Goal: Task Accomplishment & Management: Use online tool/utility

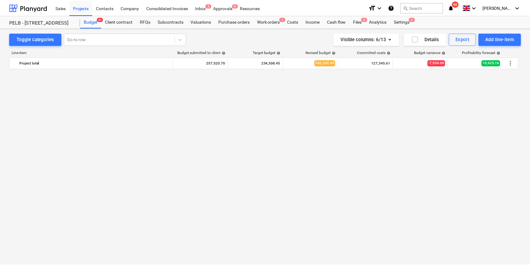
scroll to position [3827, 0]
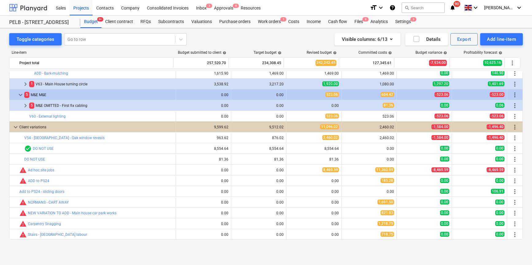
click at [32, 6] on div at bounding box center [28, 7] width 38 height 15
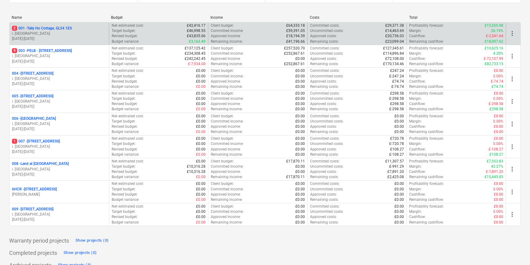
scroll to position [81, 0]
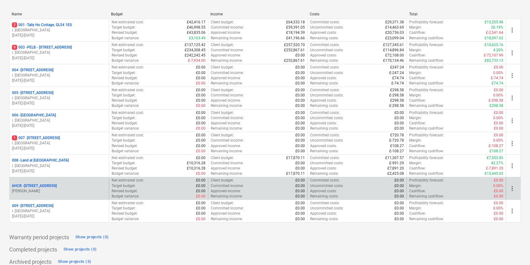
click at [51, 186] on p "6HCR - 6 Hatherley Court Road - Phase 2" at bounding box center [34, 185] width 45 height 5
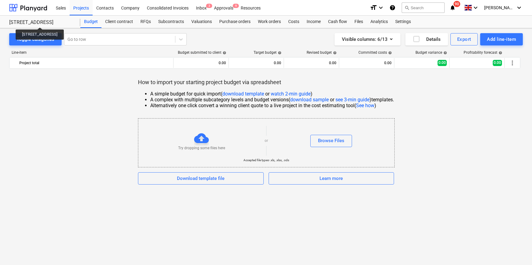
click at [51, 22] on div "6 Hatherley Court Road - Phase 2" at bounding box center [41, 22] width 64 height 6
click at [24, 9] on div at bounding box center [28, 7] width 38 height 15
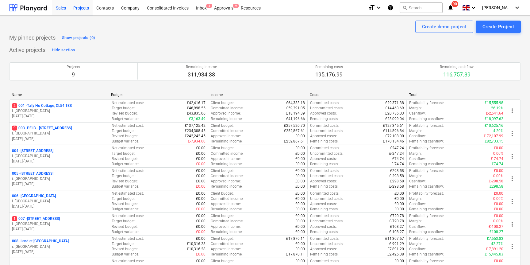
click at [62, 6] on div "Sales" at bounding box center [60, 8] width 17 height 16
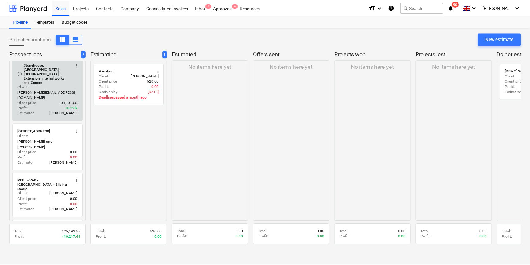
scroll to position [45, 0]
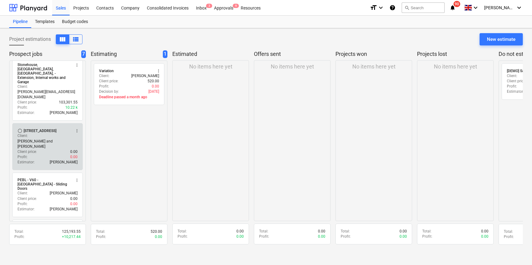
click at [45, 128] on div "[STREET_ADDRESS]" at bounding box center [40, 130] width 33 height 5
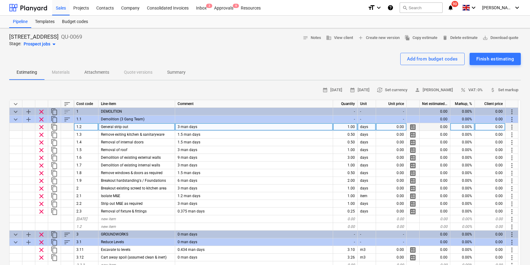
click at [396, 126] on div "0.00" at bounding box center [391, 127] width 31 height 8
click at [411, 127] on span "calculate" at bounding box center [412, 126] width 7 height 7
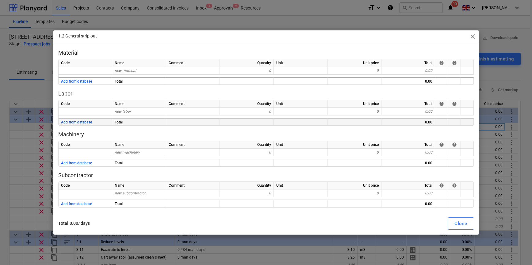
click at [81, 121] on button "Add from database" at bounding box center [76, 122] width 31 height 8
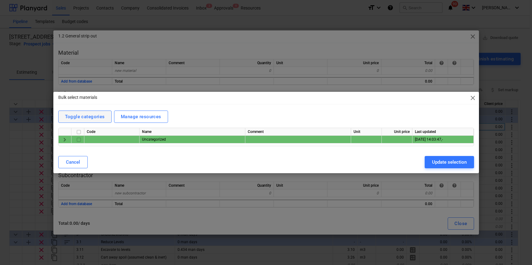
click at [83, 118] on div "Toggle categories" at bounding box center [85, 117] width 40 height 8
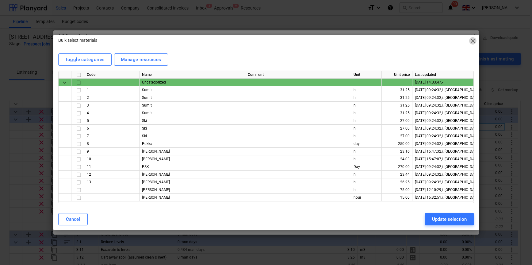
click at [472, 40] on span "close" at bounding box center [472, 40] width 7 height 7
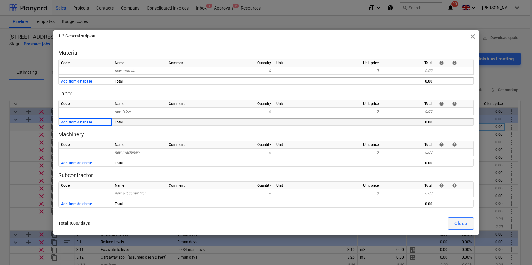
click at [456, 224] on div "Close" at bounding box center [461, 223] width 13 height 8
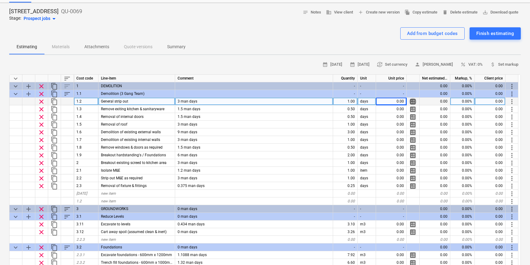
click at [413, 102] on span "calculate" at bounding box center [412, 101] width 7 height 7
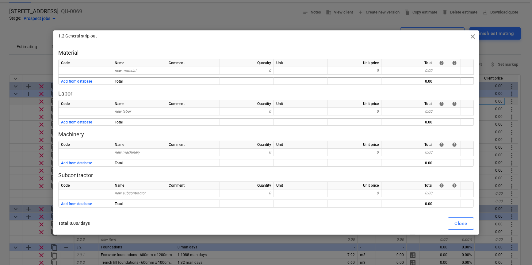
drag, startPoint x: 472, startPoint y: 36, endPoint x: 399, endPoint y: 71, distance: 81.8
click at [472, 36] on span "close" at bounding box center [472, 36] width 7 height 7
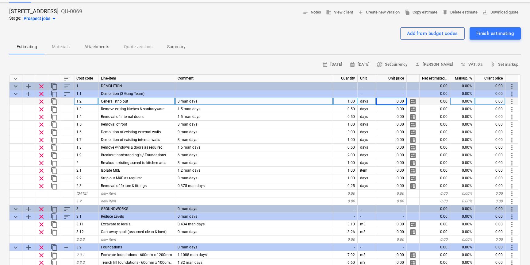
click at [414, 101] on span "calculate" at bounding box center [412, 101] width 7 height 7
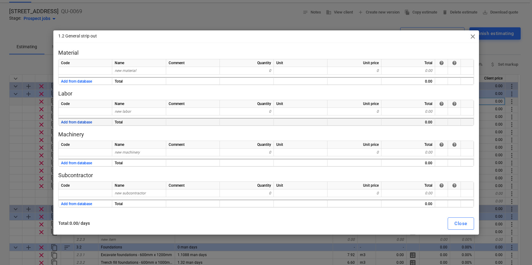
click at [87, 123] on button "Add from database" at bounding box center [76, 122] width 31 height 8
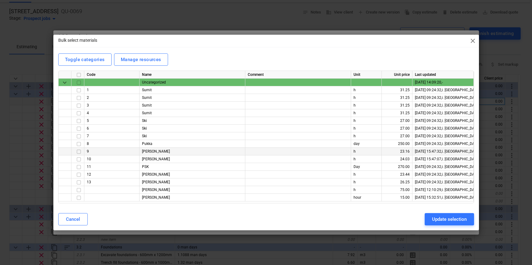
click at [80, 151] on input "checkbox" at bounding box center [78, 151] width 7 height 7
click at [78, 175] on input "checkbox" at bounding box center [78, 174] width 7 height 7
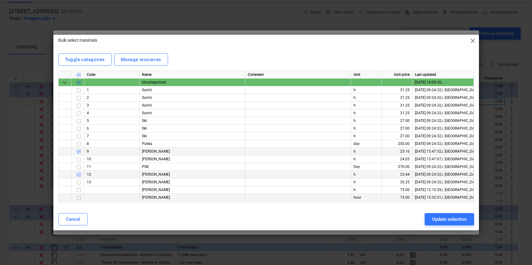
click at [78, 197] on input "checkbox" at bounding box center [78, 197] width 7 height 7
click at [438, 220] on div "Update selection" at bounding box center [449, 219] width 35 height 8
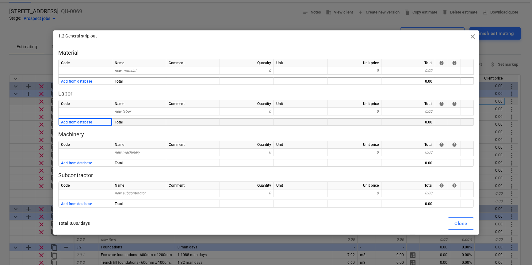
type textarea "x"
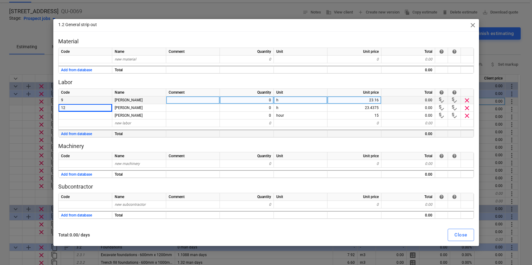
click at [270, 101] on div "0" at bounding box center [247, 100] width 54 height 8
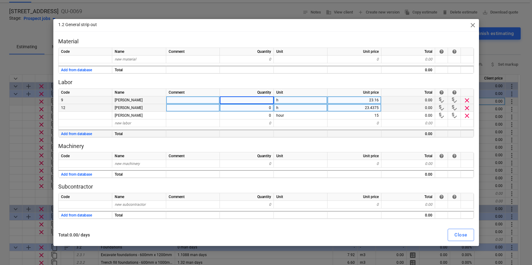
type input "8"
click at [265, 108] on div "0" at bounding box center [247, 108] width 54 height 8
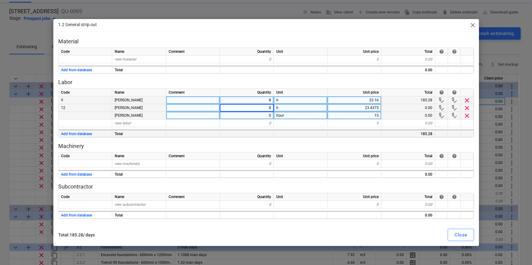
type textarea "x"
click at [266, 116] on div "0" at bounding box center [247, 116] width 54 height 8
type input "8"
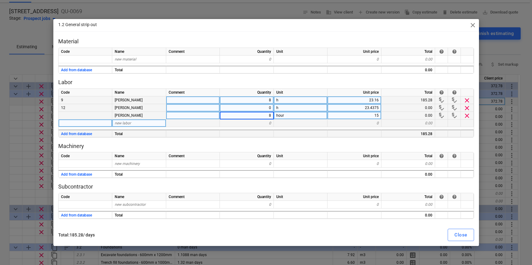
click at [297, 120] on div at bounding box center [301, 123] width 54 height 8
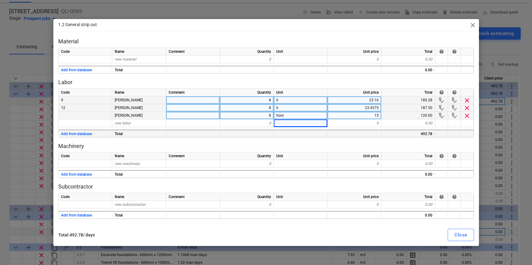
click at [458, 234] on div "Close" at bounding box center [461, 235] width 13 height 8
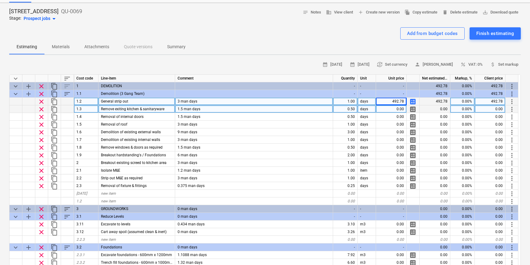
click at [414, 110] on span "calculate" at bounding box center [412, 109] width 7 height 7
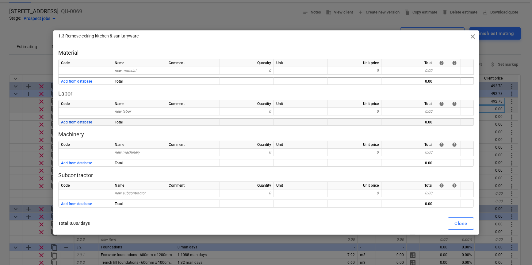
click at [78, 122] on button "Add from database" at bounding box center [76, 122] width 31 height 8
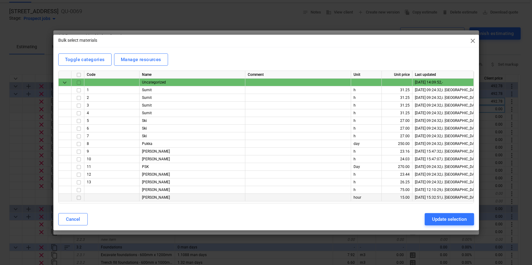
click at [79, 198] on input "checkbox" at bounding box center [78, 197] width 7 height 7
click at [79, 151] on input "checkbox" at bounding box center [78, 151] width 7 height 7
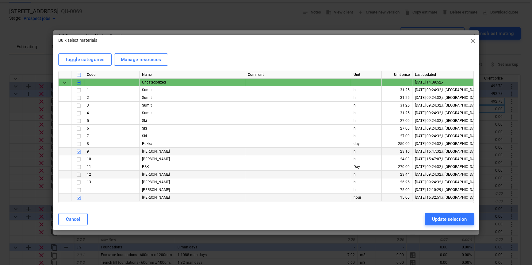
click at [80, 175] on input "checkbox" at bounding box center [78, 174] width 7 height 7
click at [442, 218] on div "Update selection" at bounding box center [449, 219] width 35 height 8
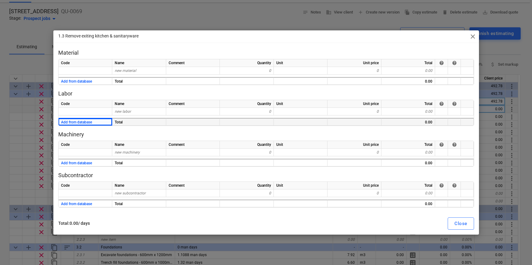
type textarea "x"
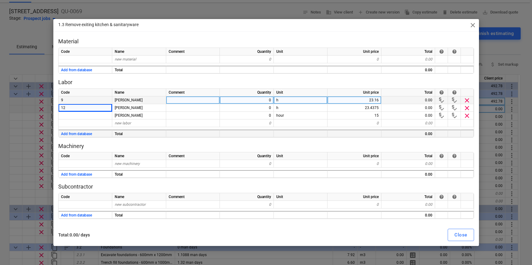
click at [246, 101] on div "0" at bounding box center [247, 100] width 54 height 8
type input ".5"
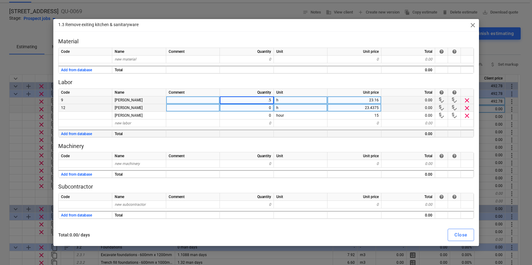
click at [251, 107] on div "0" at bounding box center [247, 108] width 54 height 8
type textarea "x"
type input "."
type textarea "x"
type input ".5"
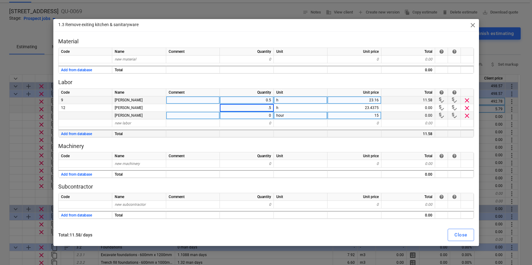
click at [255, 117] on div "0" at bounding box center [247, 116] width 54 height 8
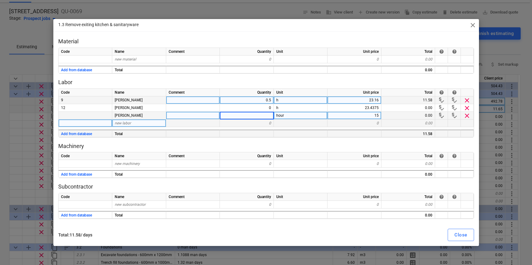
type textarea "x"
type input "3"
type input ".5"
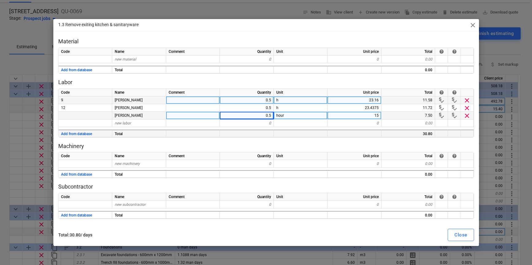
click at [463, 235] on div "Close" at bounding box center [461, 235] width 13 height 8
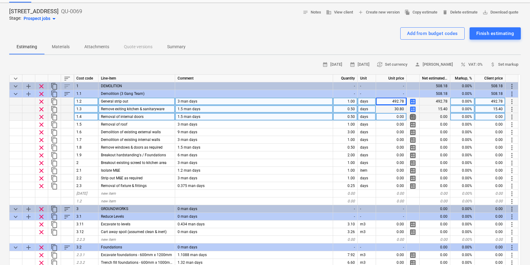
click at [414, 117] on span "calculate" at bounding box center [412, 116] width 7 height 7
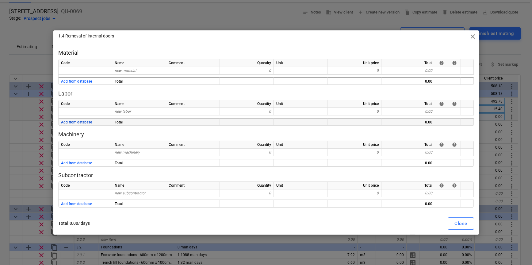
click at [85, 123] on button "Add from database" at bounding box center [76, 122] width 31 height 8
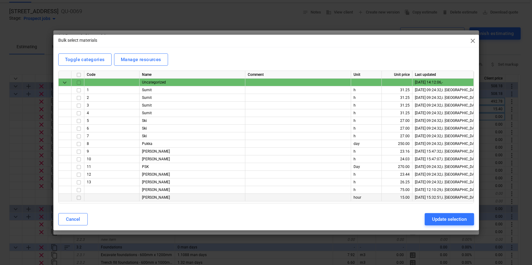
click at [79, 198] on input "checkbox" at bounding box center [78, 197] width 7 height 7
click at [79, 151] on input "checkbox" at bounding box center [78, 151] width 7 height 7
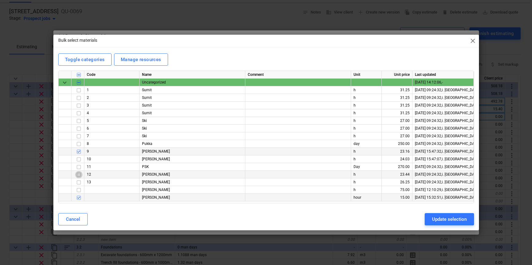
click at [79, 175] on input "checkbox" at bounding box center [78, 174] width 7 height 7
click at [455, 219] on div "Update selection" at bounding box center [449, 219] width 35 height 8
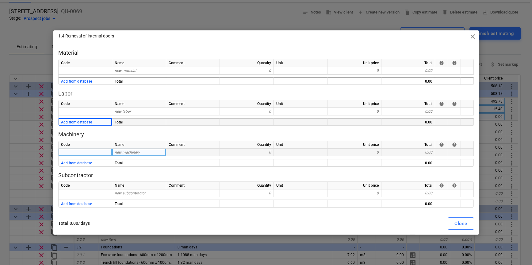
type textarea "x"
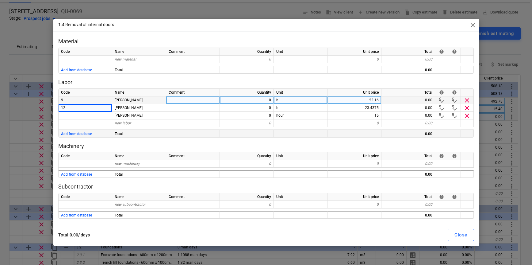
click at [260, 101] on div "0" at bounding box center [247, 100] width 54 height 8
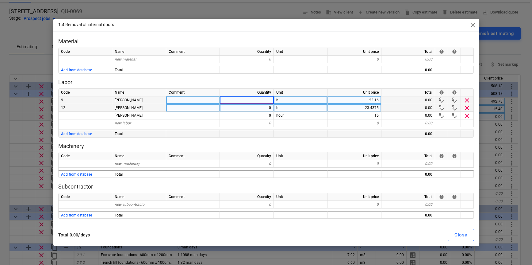
type input ".5"
click at [260, 109] on div "0" at bounding box center [247, 108] width 54 height 8
type textarea "x"
type input "."
type textarea "x"
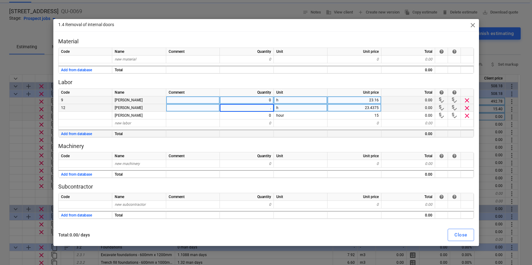
type input ".5"
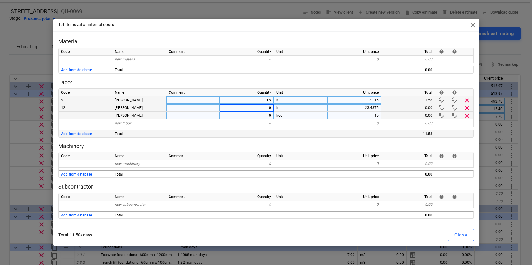
click at [260, 116] on div "0" at bounding box center [247, 116] width 54 height 8
type textarea "x"
type input ".5"
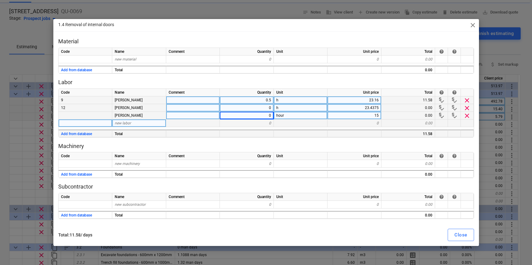
click at [265, 124] on div "0" at bounding box center [247, 123] width 54 height 8
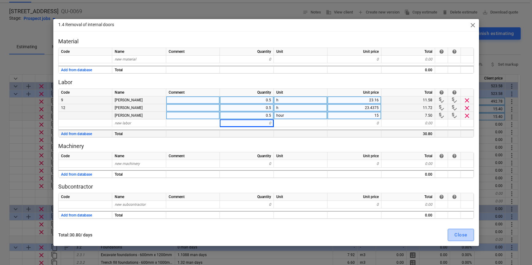
click at [463, 239] on button "Close" at bounding box center [461, 235] width 26 height 12
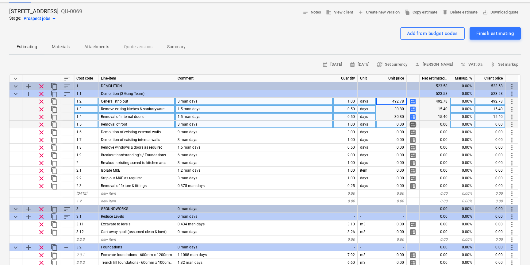
click at [414, 125] on span "calculate" at bounding box center [412, 124] width 7 height 7
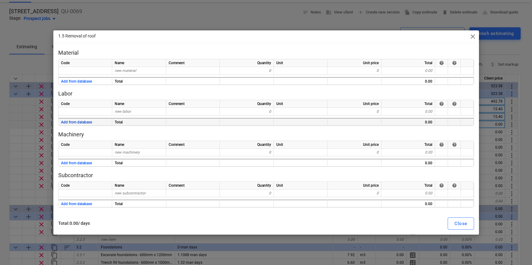
click at [89, 122] on button "Add from database" at bounding box center [76, 122] width 31 height 8
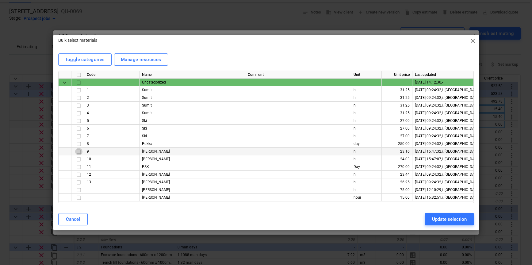
click at [79, 152] on input "checkbox" at bounding box center [78, 151] width 7 height 7
click at [77, 174] on input "checkbox" at bounding box center [78, 174] width 7 height 7
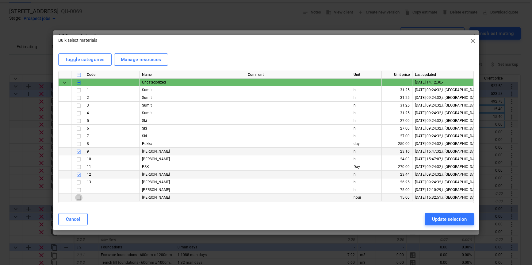
click at [79, 197] on input "checkbox" at bounding box center [78, 197] width 7 height 7
click at [453, 218] on div "Update selection" at bounding box center [449, 219] width 35 height 8
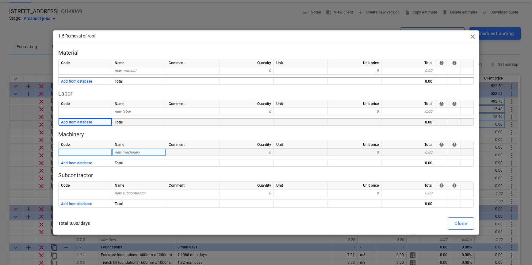
type textarea "x"
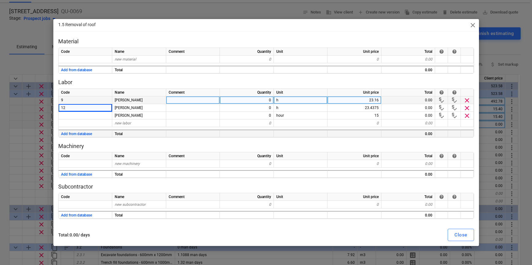
click at [248, 101] on div "0" at bounding box center [247, 100] width 54 height 8
type input "1"
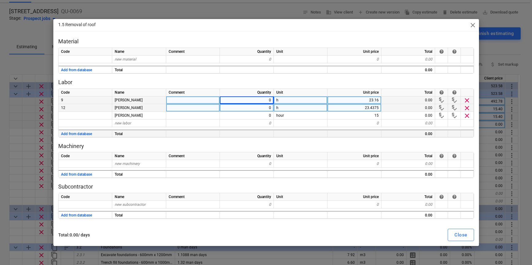
drag, startPoint x: 251, startPoint y: 108, endPoint x: 253, endPoint y: 122, distance: 13.6
click at [251, 108] on div "0" at bounding box center [247, 108] width 54 height 8
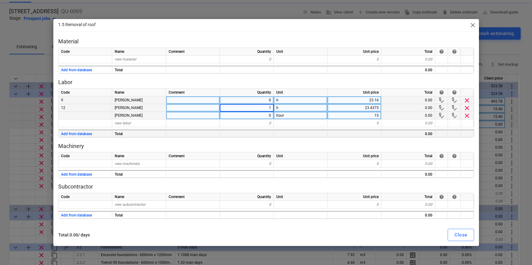
click at [257, 118] on div "0" at bounding box center [247, 116] width 54 height 8
click at [459, 236] on div "Close" at bounding box center [461, 235] width 13 height 8
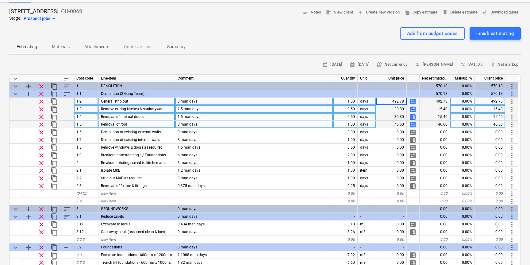
click at [413, 125] on span "calculate" at bounding box center [412, 124] width 7 height 7
type textarea "x"
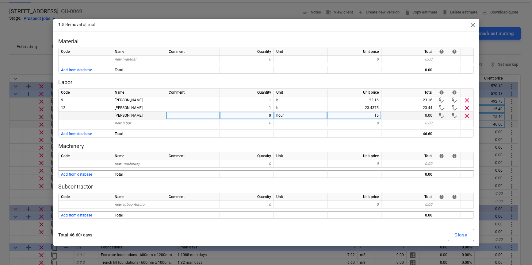
click at [265, 115] on div "0" at bounding box center [247, 116] width 54 height 8
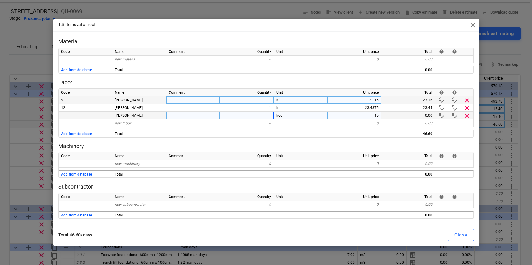
click at [266, 101] on div "1" at bounding box center [247, 100] width 54 height 8
type input "8"
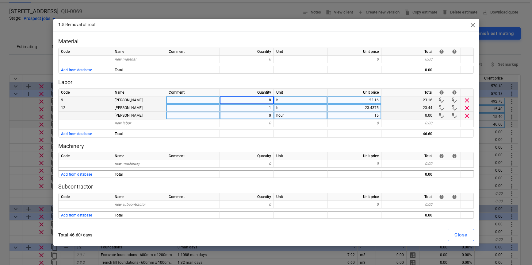
click at [267, 110] on div "1" at bounding box center [247, 108] width 54 height 8
type textarea "x"
type input "8"
type textarea "x"
click at [265, 115] on div "0" at bounding box center [247, 116] width 54 height 8
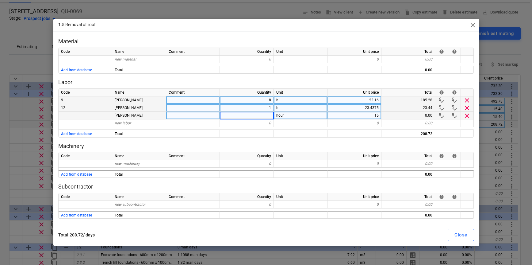
type input "8"
click at [270, 110] on div "1" at bounding box center [247, 108] width 54 height 8
click at [265, 115] on div "8" at bounding box center [247, 116] width 54 height 8
click at [465, 231] on div "Close" at bounding box center [461, 235] width 13 height 8
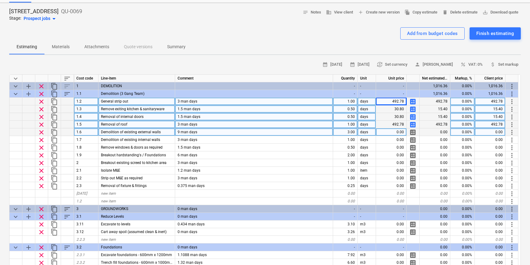
click at [413, 132] on span "calculate" at bounding box center [412, 132] width 7 height 7
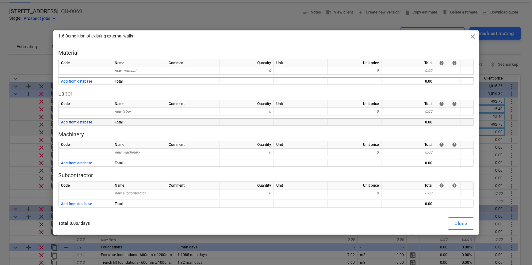
click at [86, 121] on button "Add from database" at bounding box center [76, 122] width 31 height 8
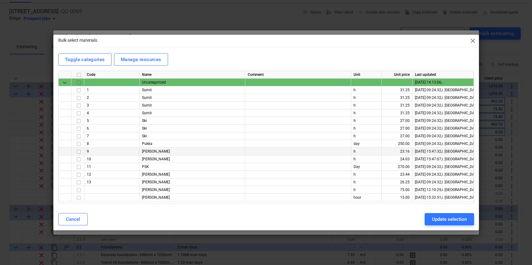
click at [78, 151] on input "checkbox" at bounding box center [78, 151] width 7 height 7
click at [79, 174] on input "checkbox" at bounding box center [78, 174] width 7 height 7
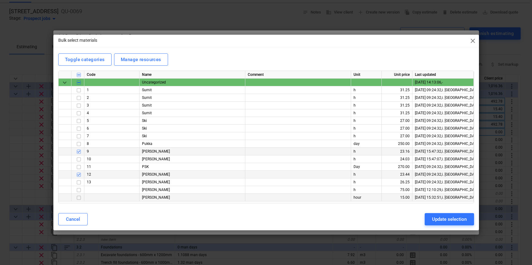
click at [78, 198] on input "checkbox" at bounding box center [78, 197] width 7 height 7
click at [447, 219] on div "Update selection" at bounding box center [449, 219] width 35 height 8
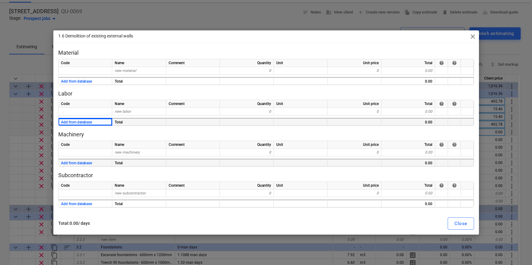
type textarea "x"
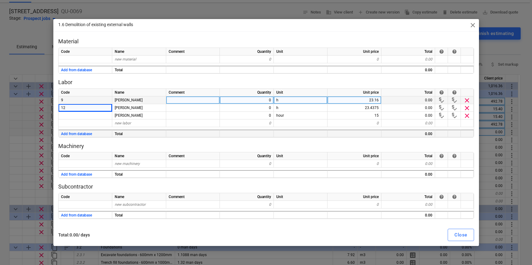
click at [256, 100] on div "0" at bounding box center [247, 100] width 54 height 8
type input "24"
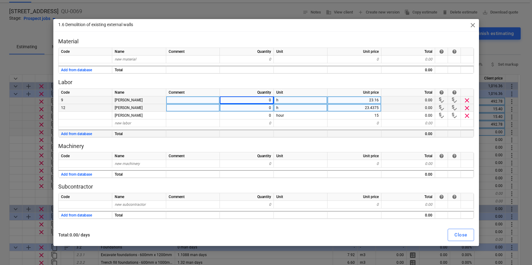
click at [257, 110] on div "0" at bounding box center [247, 108] width 54 height 8
type textarea "x"
type input "24"
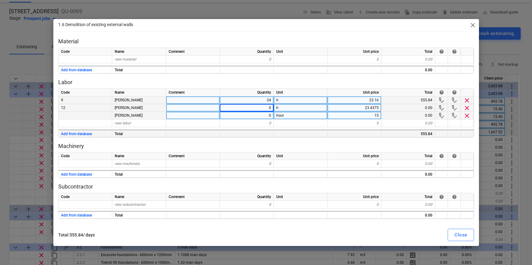
click at [259, 113] on div "0" at bounding box center [247, 116] width 54 height 8
type input "24"
drag, startPoint x: 462, startPoint y: 236, endPoint x: 460, endPoint y: 234, distance: 3.7
click at [462, 236] on div "Close" at bounding box center [461, 235] width 13 height 8
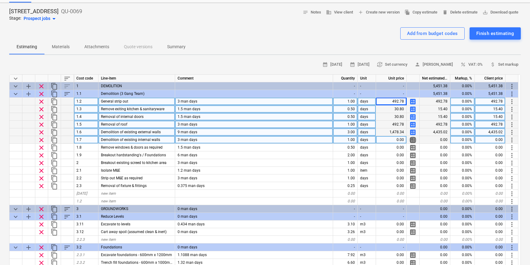
click at [413, 140] on span "calculate" at bounding box center [412, 139] width 7 height 7
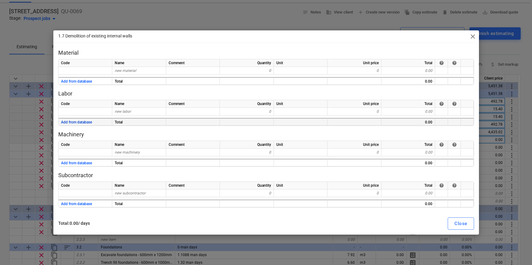
click at [71, 120] on button "Add from database" at bounding box center [76, 122] width 31 height 8
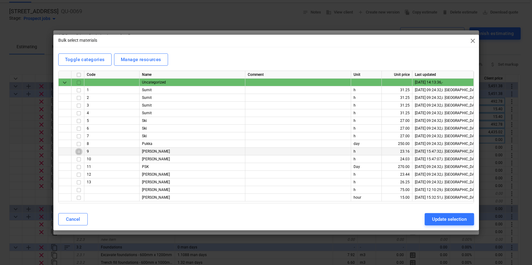
click at [78, 152] on input "checkbox" at bounding box center [78, 151] width 7 height 7
click at [80, 175] on input "checkbox" at bounding box center [78, 174] width 7 height 7
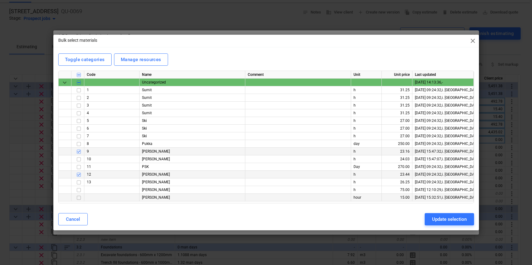
click at [80, 198] on input "checkbox" at bounding box center [78, 197] width 7 height 7
click at [455, 220] on div "Update selection" at bounding box center [449, 219] width 35 height 8
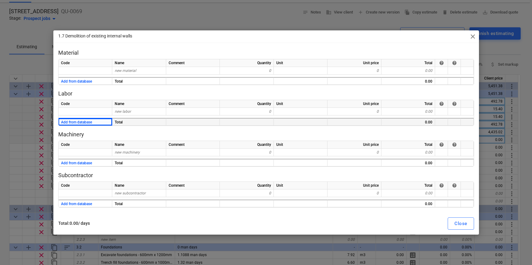
type textarea "x"
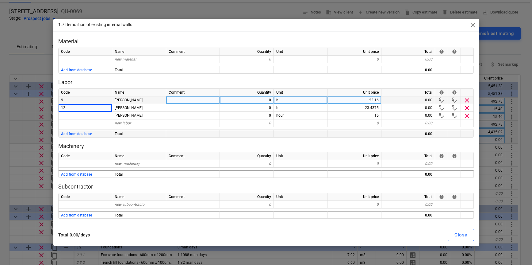
click at [261, 99] on div "0" at bounding box center [247, 100] width 54 height 8
type input "8"
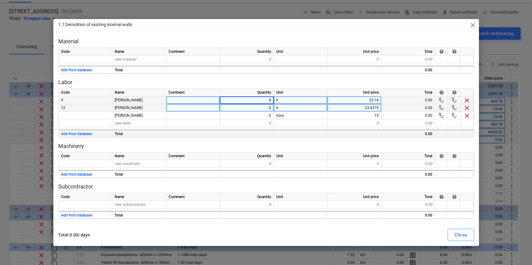
click at [258, 107] on div "0" at bounding box center [247, 108] width 54 height 8
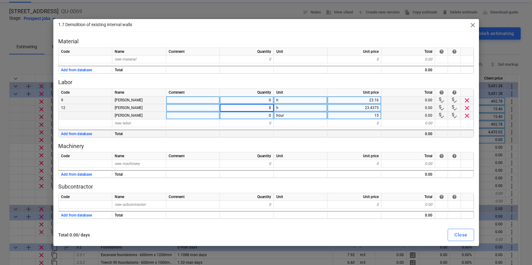
click at [258, 114] on div "0" at bounding box center [247, 116] width 54 height 8
type textarea "x"
type input "8"
click at [319, 144] on p "Machinery" at bounding box center [266, 145] width 416 height 7
drag, startPoint x: 464, startPoint y: 237, endPoint x: 460, endPoint y: 234, distance: 4.9
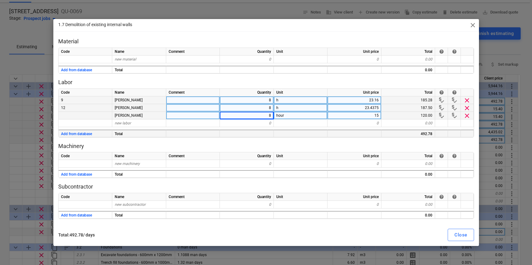
click at [464, 237] on div "Close" at bounding box center [461, 235] width 13 height 8
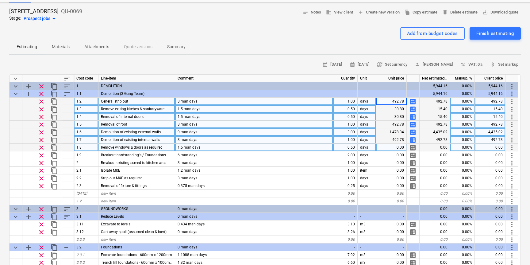
click at [413, 148] on span "calculate" at bounding box center [412, 147] width 7 height 7
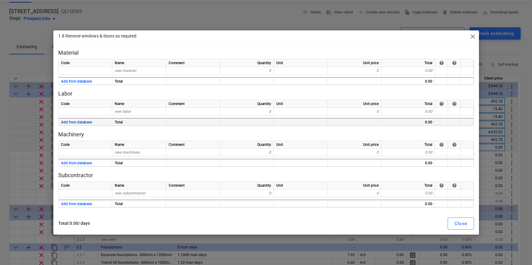
click at [80, 123] on button "Add from database" at bounding box center [76, 122] width 31 height 8
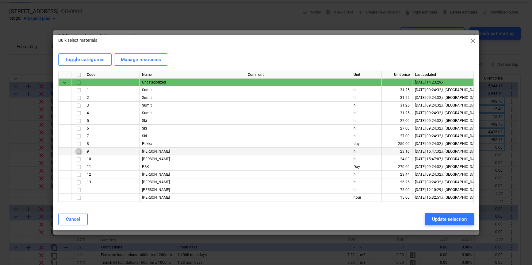
click at [80, 152] on input "checkbox" at bounding box center [78, 151] width 7 height 7
click at [78, 174] on input "checkbox" at bounding box center [78, 174] width 7 height 7
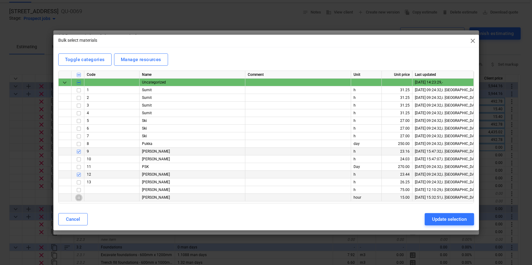
click at [81, 197] on input "checkbox" at bounding box center [78, 197] width 7 height 7
click at [438, 221] on div "Update selection" at bounding box center [449, 219] width 35 height 8
type textarea "x"
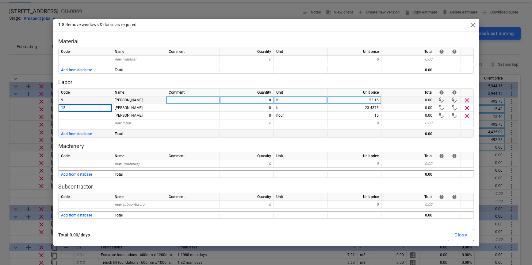
click at [264, 101] on div "0" at bounding box center [247, 100] width 54 height 8
type input ".5"
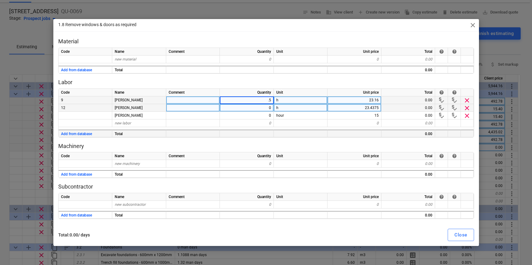
click at [264, 108] on div "0" at bounding box center [247, 108] width 54 height 8
type textarea "x"
type input "."
type textarea "x"
type input ".5"
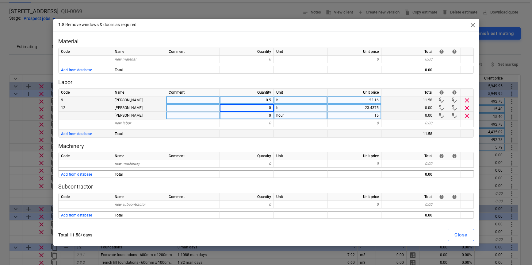
click at [264, 113] on div "0" at bounding box center [247, 116] width 54 height 8
type textarea "x"
type input ".5"
drag, startPoint x: 466, startPoint y: 237, endPoint x: 463, endPoint y: 236, distance: 3.7
click at [466, 237] on div "Close" at bounding box center [461, 235] width 13 height 8
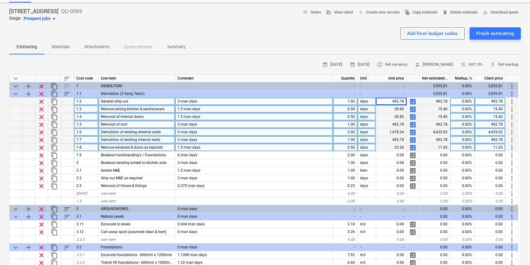
click at [415, 148] on span "calculate" at bounding box center [412, 147] width 7 height 7
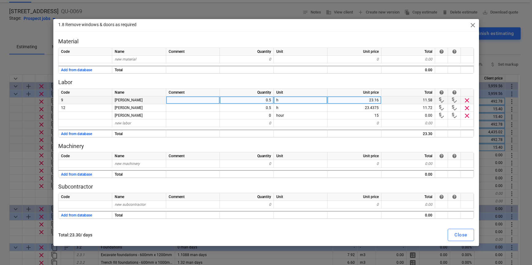
type textarea "x"
click at [270, 100] on div "0.5" at bounding box center [247, 100] width 54 height 8
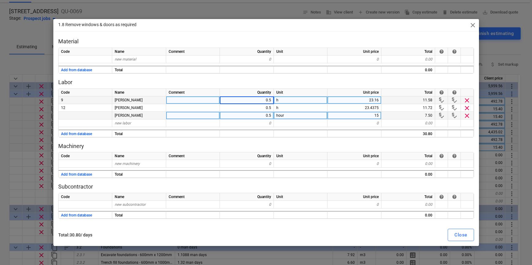
type input "4"
drag, startPoint x: 269, startPoint y: 109, endPoint x: 271, endPoint y: 114, distance: 5.4
click at [269, 109] on div "0.5" at bounding box center [247, 108] width 54 height 8
click at [268, 116] on div "0.5" at bounding box center [247, 116] width 54 height 8
type textarea "x"
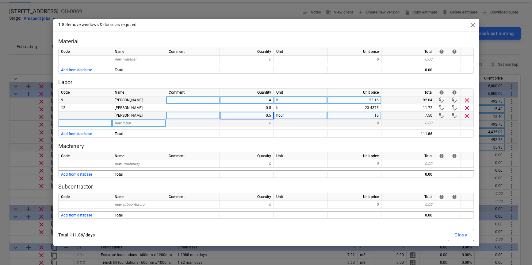
type input "4"
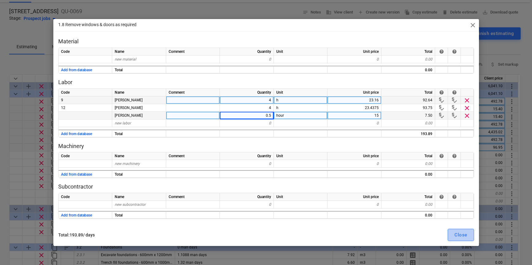
click at [460, 235] on div "Close" at bounding box center [461, 235] width 13 height 8
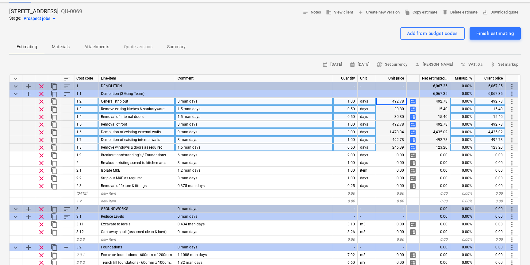
click at [413, 117] on span "calculate" at bounding box center [412, 116] width 7 height 7
type textarea "x"
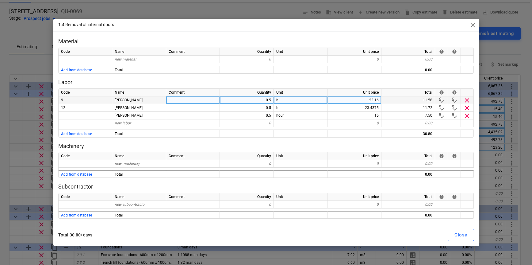
click at [267, 101] on div "0.5" at bounding box center [247, 100] width 54 height 8
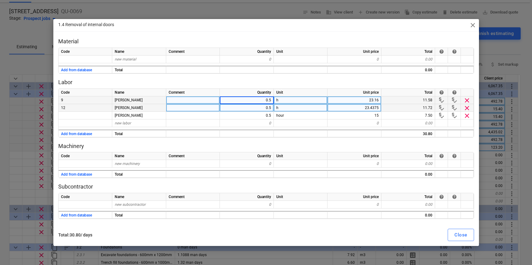
type input "4"
click at [267, 108] on div "0.5" at bounding box center [247, 108] width 54 height 8
type input "4"
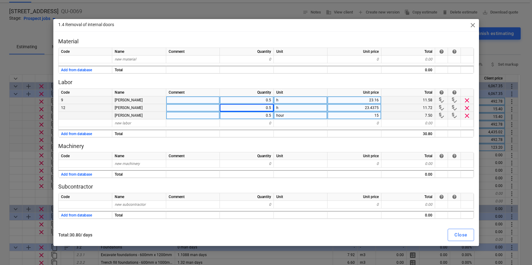
click at [266, 116] on div "0.5" at bounding box center [247, 116] width 54 height 8
drag, startPoint x: 266, startPoint y: 102, endPoint x: 265, endPoint y: 108, distance: 6.3
click at [266, 102] on div "4" at bounding box center [247, 100] width 54 height 8
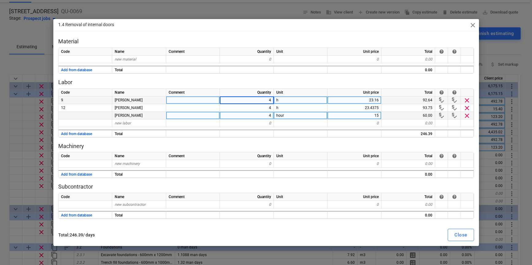
click at [267, 116] on div "4" at bounding box center [247, 116] width 54 height 8
drag, startPoint x: 461, startPoint y: 236, endPoint x: 459, endPoint y: 230, distance: 6.0
click at [461, 234] on div "Close" at bounding box center [461, 235] width 13 height 8
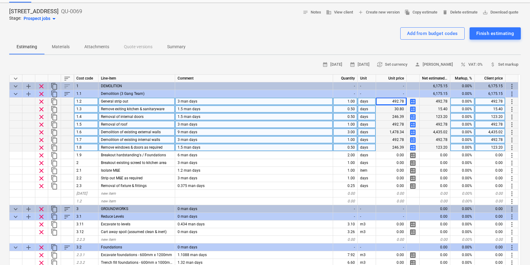
click at [349, 110] on div "0.50" at bounding box center [345, 109] width 25 height 8
click at [415, 110] on span "calculate" at bounding box center [412, 109] width 7 height 7
type textarea "x"
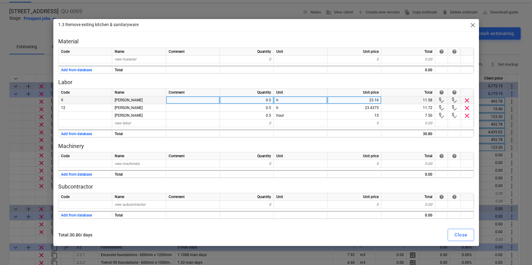
click at [266, 100] on div "0.5" at bounding box center [247, 100] width 54 height 8
type input "4"
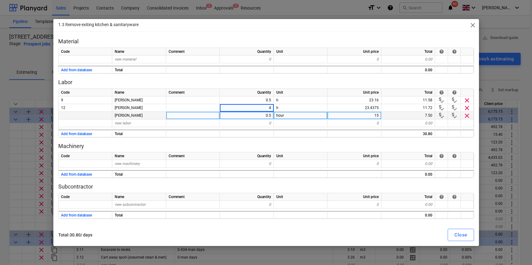
click at [269, 116] on div "0.5" at bounding box center [247, 116] width 54 height 8
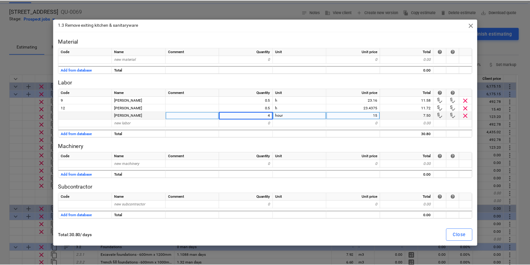
scroll to position [25, 0]
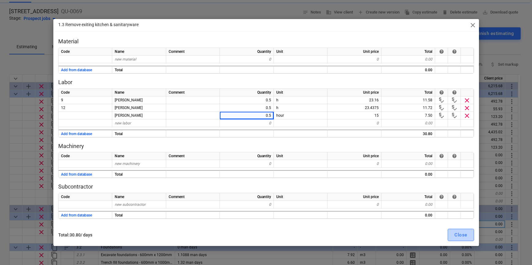
drag, startPoint x: 454, startPoint y: 235, endPoint x: 450, endPoint y: 221, distance: 14.9
click at [454, 235] on button "Close" at bounding box center [461, 235] width 26 height 12
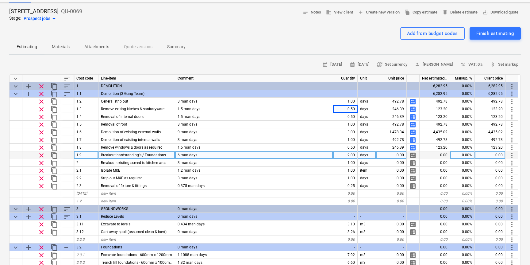
click at [414, 155] on span "calculate" at bounding box center [412, 155] width 7 height 7
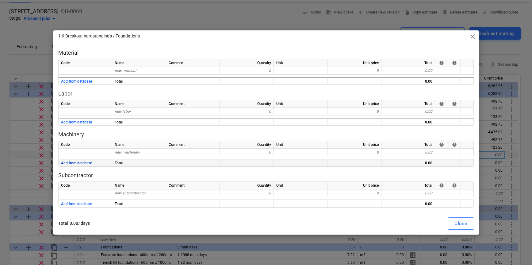
click at [80, 164] on button "Add from database" at bounding box center [76, 163] width 31 height 8
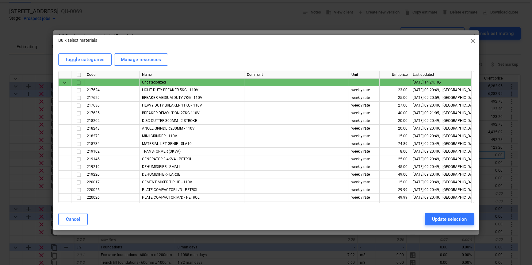
click at [471, 40] on span "close" at bounding box center [472, 40] width 7 height 7
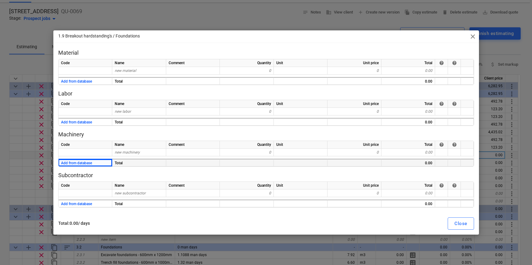
click at [472, 38] on span "close" at bounding box center [472, 36] width 7 height 7
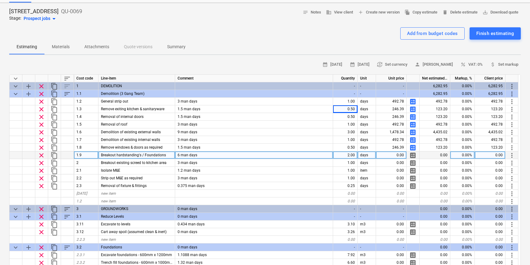
click at [412, 156] on span "calculate" at bounding box center [412, 155] width 7 height 7
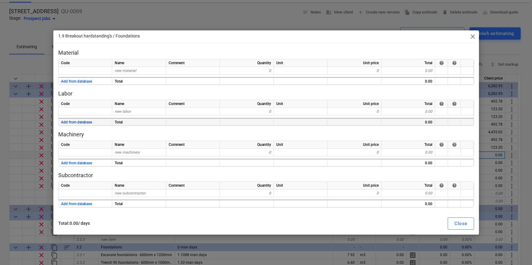
click at [76, 122] on button "Add from database" at bounding box center [76, 122] width 31 height 8
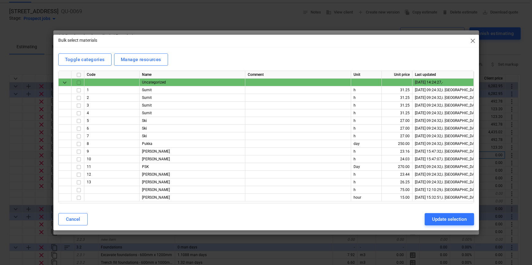
click at [475, 43] on span "close" at bounding box center [472, 40] width 7 height 7
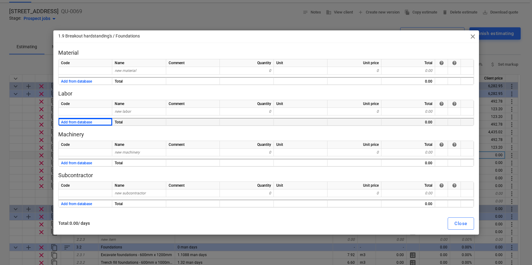
drag, startPoint x: 467, startPoint y: 35, endPoint x: 486, endPoint y: 39, distance: 19.7
click at [467, 35] on div "1.9 Breakout hardstanding's / Foundations close" at bounding box center [266, 36] width 426 height 12
click at [473, 37] on span "close" at bounding box center [472, 36] width 7 height 7
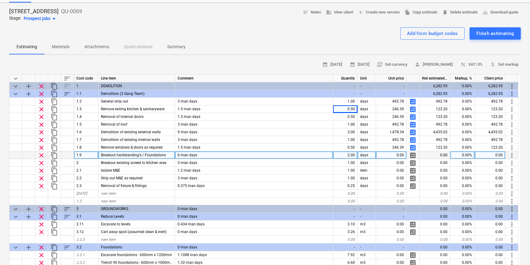
click at [413, 156] on span "calculate" at bounding box center [412, 155] width 7 height 7
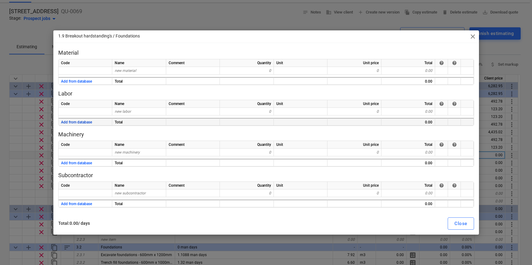
click at [77, 121] on button "Add from database" at bounding box center [76, 122] width 31 height 8
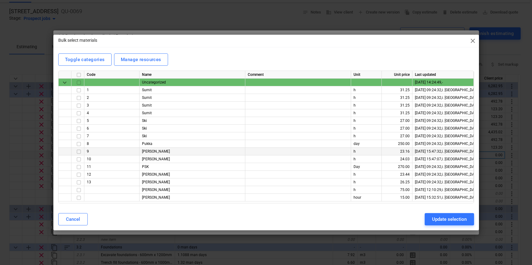
click at [78, 151] on input "checkbox" at bounding box center [78, 151] width 7 height 7
click at [79, 200] on input "checkbox" at bounding box center [78, 197] width 7 height 7
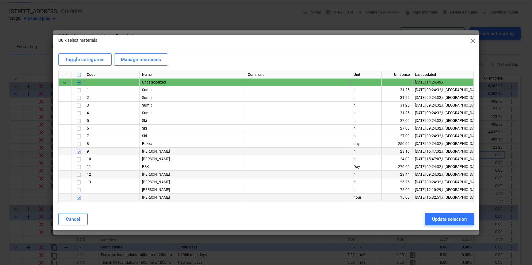
click at [79, 175] on input "checkbox" at bounding box center [78, 174] width 7 height 7
drag, startPoint x: 445, startPoint y: 222, endPoint x: 442, endPoint y: 222, distance: 3.7
click at [445, 222] on div "Update selection" at bounding box center [449, 219] width 35 height 8
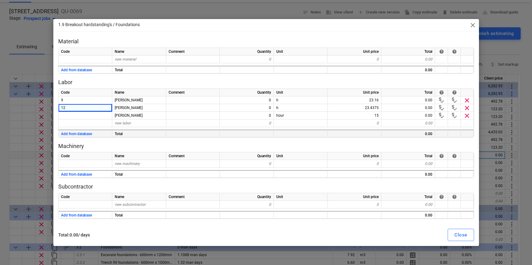
click at [472, 26] on span "close" at bounding box center [472, 24] width 7 height 7
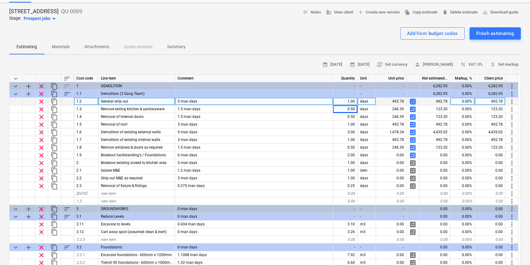
click at [412, 101] on span "calculate" at bounding box center [412, 101] width 7 height 7
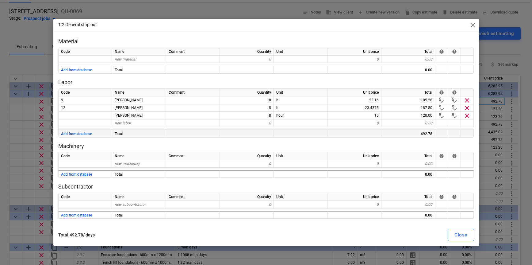
click at [73, 135] on button "Add from database" at bounding box center [76, 134] width 31 height 8
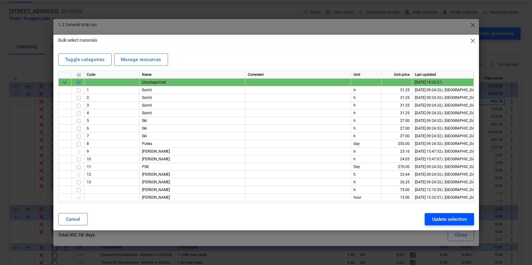
click at [452, 222] on div "Update selection" at bounding box center [449, 219] width 35 height 8
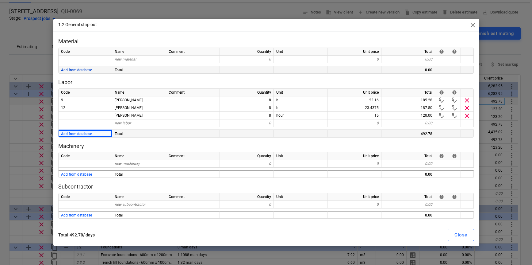
click at [75, 69] on button "Add from database" at bounding box center [76, 70] width 31 height 8
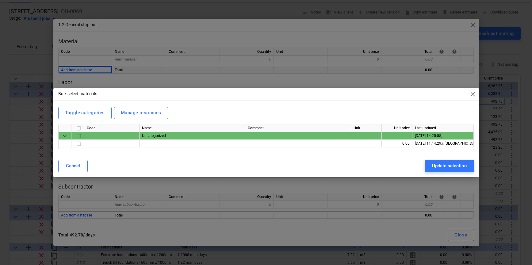
click at [474, 93] on span "close" at bounding box center [472, 94] width 7 height 7
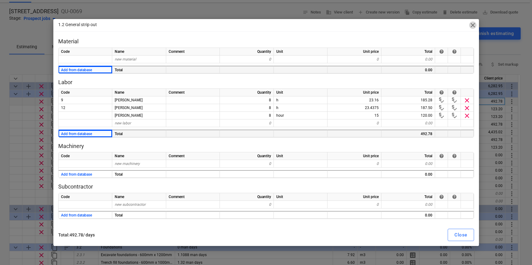
click at [472, 24] on span "close" at bounding box center [472, 24] width 7 height 7
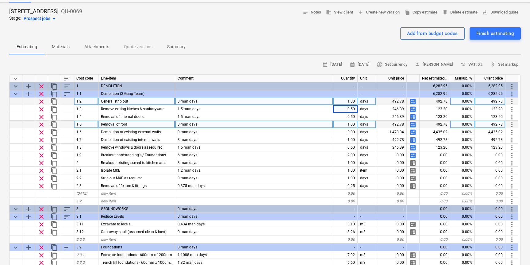
scroll to position [21, 0]
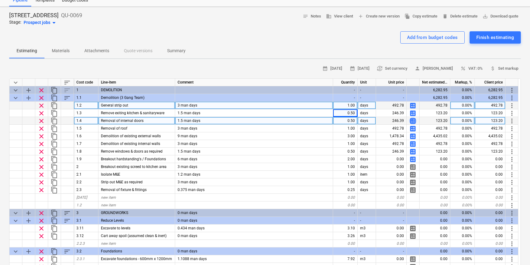
click at [414, 121] on span "calculate" at bounding box center [412, 120] width 7 height 7
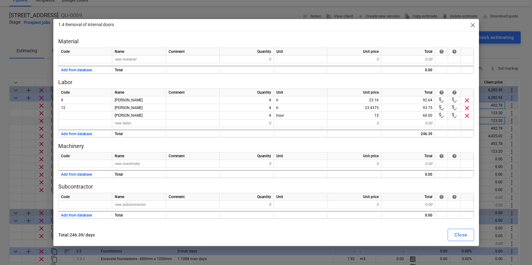
click at [471, 24] on span "close" at bounding box center [472, 24] width 7 height 7
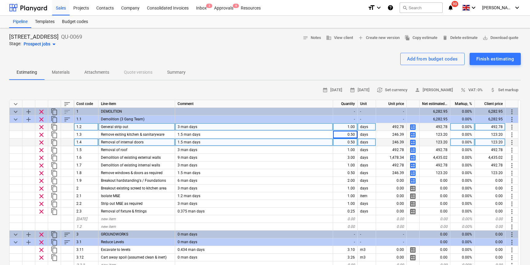
click at [462, 126] on div "0.00%" at bounding box center [462, 127] width 25 height 8
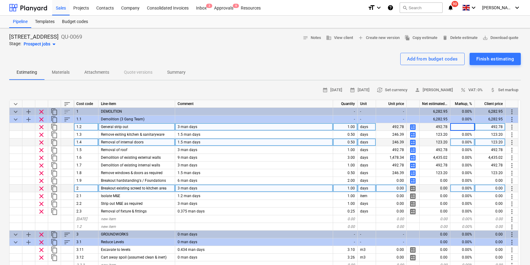
click at [413, 188] on span "calculate" at bounding box center [412, 188] width 7 height 7
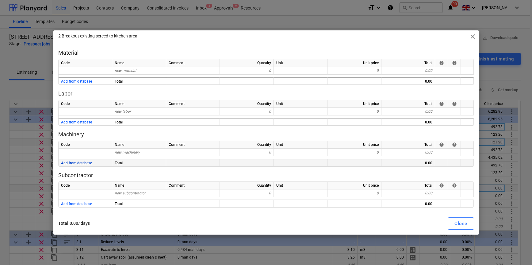
click at [79, 162] on button "Add from database" at bounding box center [76, 163] width 31 height 8
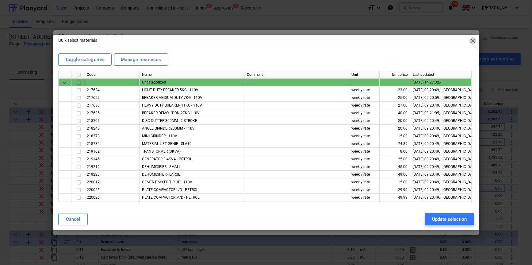
click at [471, 41] on span "close" at bounding box center [472, 40] width 7 height 7
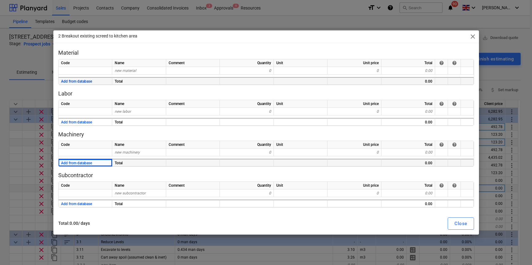
click at [76, 80] on button "Add from database" at bounding box center [76, 82] width 31 height 8
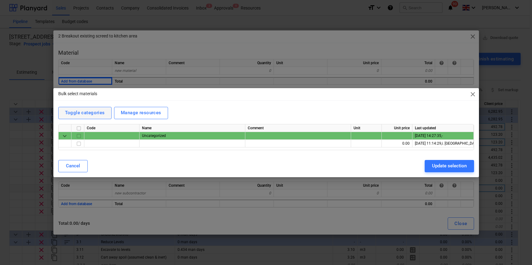
click at [90, 114] on div "Toggle categories" at bounding box center [85, 113] width 40 height 8
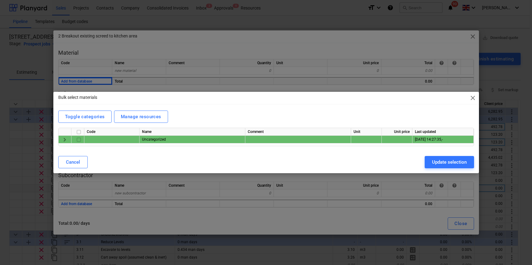
click at [473, 100] on span "close" at bounding box center [472, 97] width 7 height 7
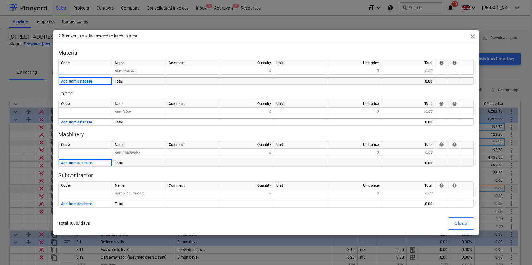
drag, startPoint x: 473, startPoint y: 35, endPoint x: 472, endPoint y: 48, distance: 13.5
click at [473, 35] on span "close" at bounding box center [472, 36] width 7 height 7
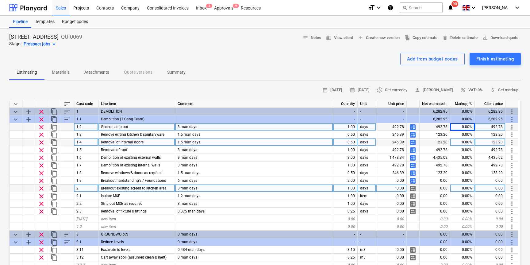
click at [412, 127] on span "calculate" at bounding box center [412, 126] width 7 height 7
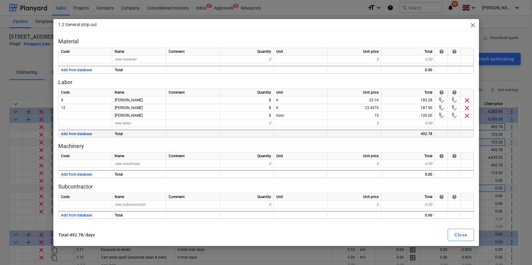
click at [73, 131] on button "Add from database" at bounding box center [76, 134] width 31 height 8
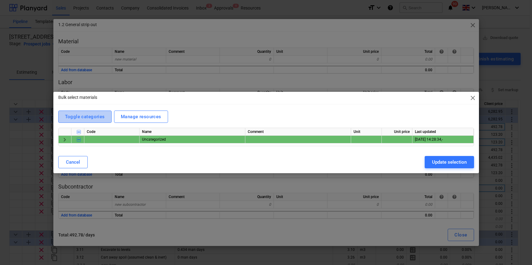
click at [87, 113] on div "Toggle categories" at bounding box center [85, 117] width 40 height 8
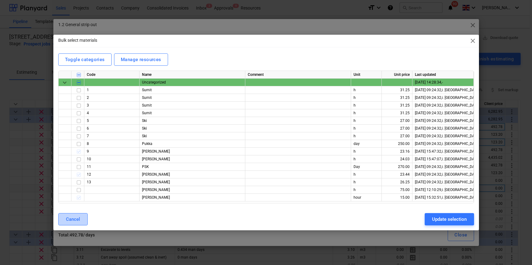
drag, startPoint x: 76, startPoint y: 215, endPoint x: 78, endPoint y: 211, distance: 4.2
click at [76, 215] on div "Cancel" at bounding box center [73, 219] width 14 height 8
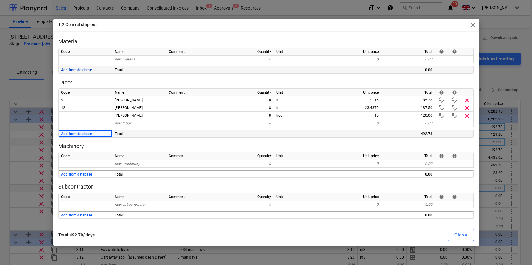
click at [73, 70] on button "Add from database" at bounding box center [76, 70] width 31 height 8
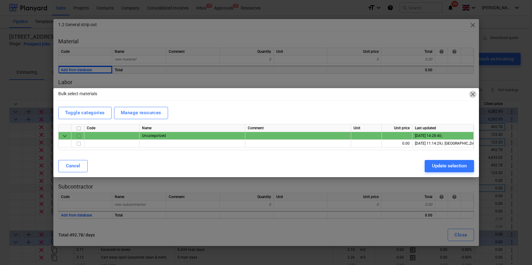
click at [472, 95] on span "close" at bounding box center [472, 94] width 7 height 7
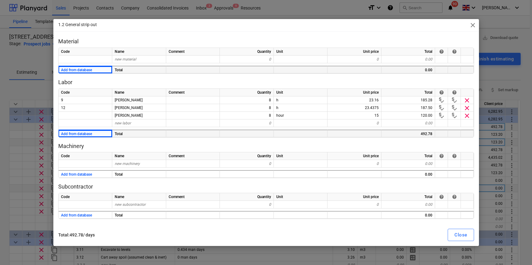
drag, startPoint x: 472, startPoint y: 25, endPoint x: 419, endPoint y: 116, distance: 105.5
click at [472, 24] on span "close" at bounding box center [472, 24] width 7 height 7
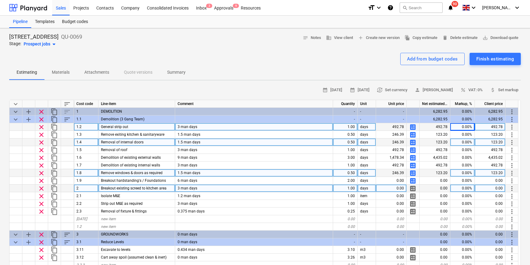
click at [415, 173] on span "calculate" at bounding box center [412, 172] width 7 height 7
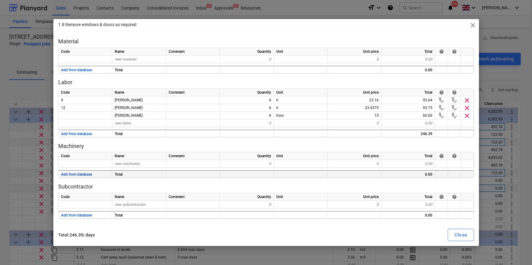
click at [78, 174] on button "Add from database" at bounding box center [76, 175] width 31 height 8
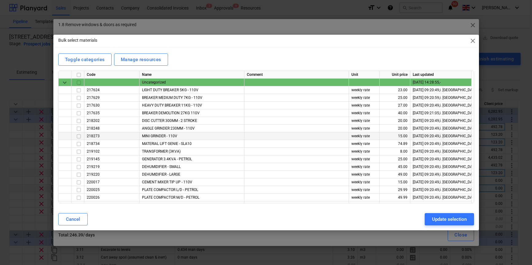
click at [79, 136] on input "checkbox" at bounding box center [78, 136] width 7 height 7
click at [457, 218] on div "Update selection" at bounding box center [449, 219] width 35 height 8
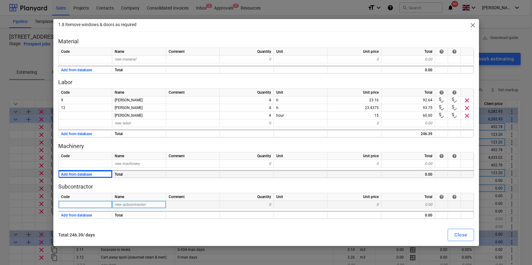
type textarea "x"
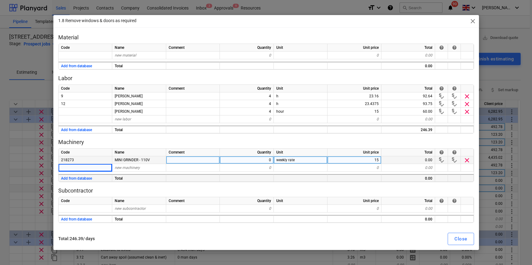
click at [263, 161] on div "0" at bounding box center [247, 160] width 54 height 8
type input "1"
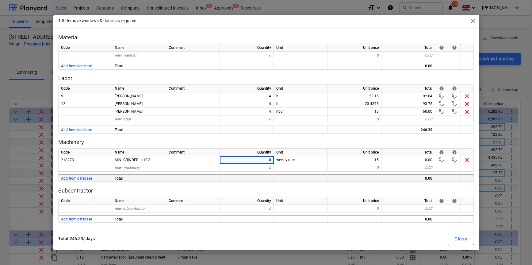
click at [307, 143] on p "Machinery" at bounding box center [266, 141] width 416 height 7
drag, startPoint x: 461, startPoint y: 234, endPoint x: 458, endPoint y: 233, distance: 3.6
click at [461, 234] on button "Close" at bounding box center [461, 239] width 26 height 12
type textarea "x"
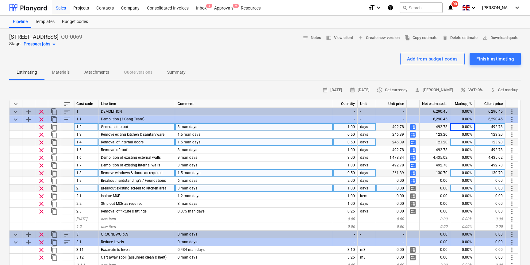
click at [462, 172] on div "0.00%" at bounding box center [462, 173] width 25 height 8
type input "30"
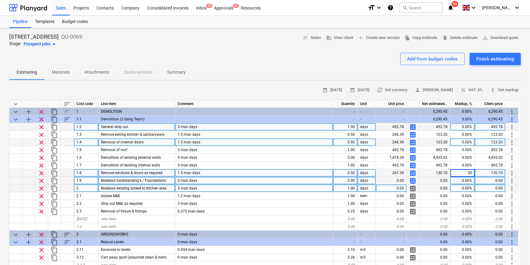
click at [461, 181] on div "0.00%" at bounding box center [462, 181] width 25 height 8
type textarea "x"
click at [466, 174] on div "30.00%" at bounding box center [462, 173] width 25 height 8
click at [463, 172] on div "30.00%" at bounding box center [462, 173] width 25 height 8
type input "0"
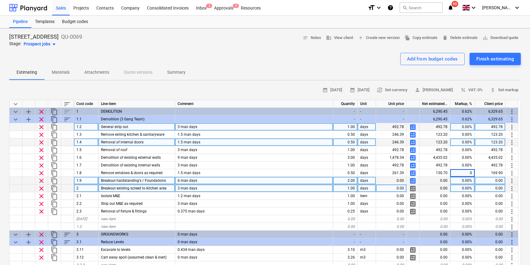
click at [463, 178] on div "0.00%" at bounding box center [462, 181] width 25 height 8
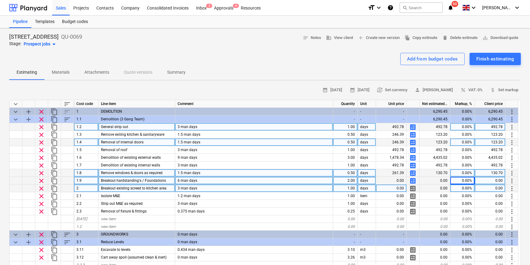
click at [361, 174] on div "days" at bounding box center [367, 173] width 18 height 8
click at [391, 172] on div "261.39" at bounding box center [391, 173] width 31 height 8
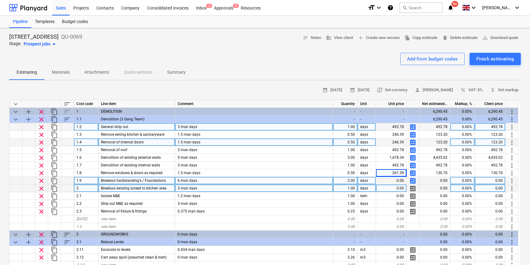
click at [411, 173] on span "calculate" at bounding box center [412, 172] width 7 height 7
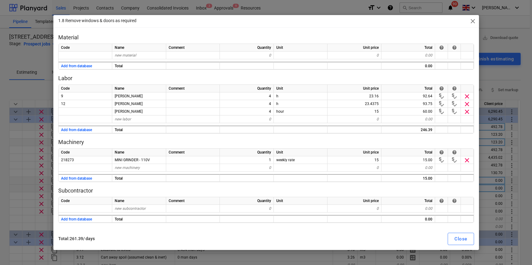
click at [472, 21] on span "close" at bounding box center [472, 20] width 7 height 7
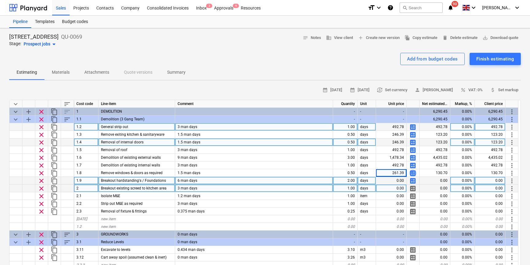
click at [414, 171] on span "calculate" at bounding box center [412, 172] width 7 height 7
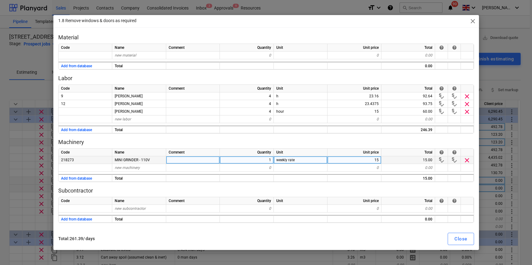
click at [468, 159] on span "clear" at bounding box center [467, 159] width 7 height 7
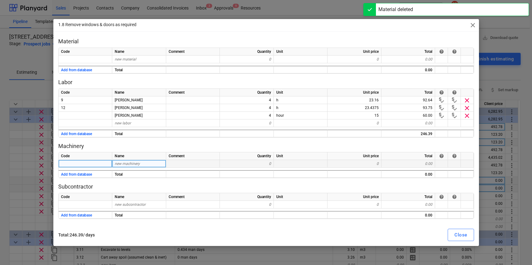
click at [472, 22] on span "close" at bounding box center [472, 24] width 7 height 7
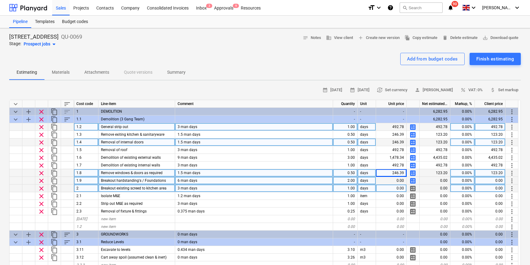
click at [433, 175] on div "123.20" at bounding box center [435, 173] width 31 height 8
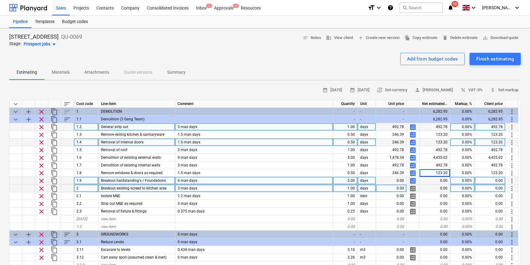
click at [413, 174] on span "calculate" at bounding box center [412, 172] width 7 height 7
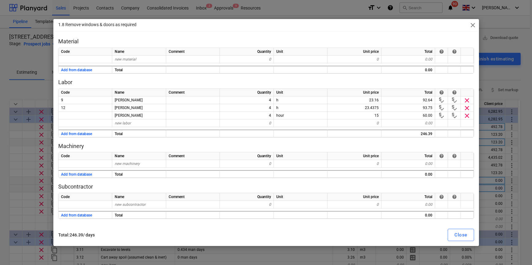
click at [457, 232] on div "Close" at bounding box center [461, 235] width 13 height 8
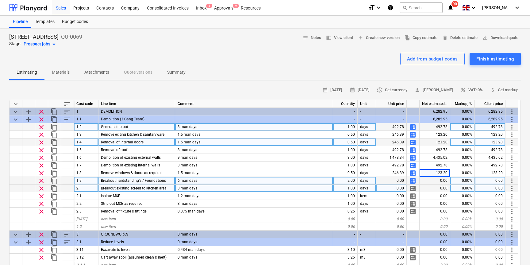
click at [412, 181] on span "calculate" at bounding box center [412, 180] width 7 height 7
type textarea "x"
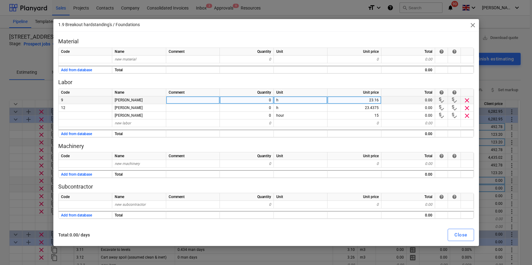
click at [267, 100] on div "0" at bounding box center [247, 100] width 54 height 8
type input "16"
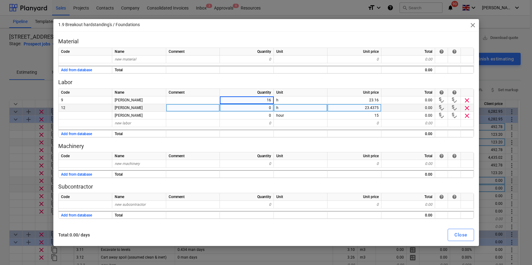
click at [265, 109] on div "0" at bounding box center [247, 108] width 54 height 8
type textarea "x"
type input "16"
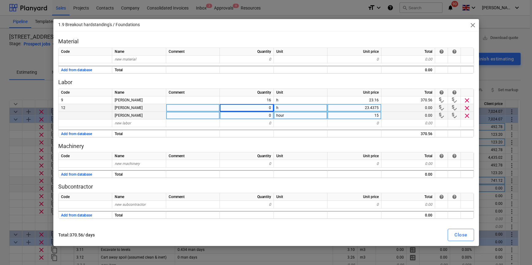
click at [264, 116] on div "0" at bounding box center [247, 116] width 54 height 8
click at [361, 147] on p "Machinery" at bounding box center [266, 145] width 416 height 7
click at [465, 233] on div "Close" at bounding box center [461, 235] width 13 height 8
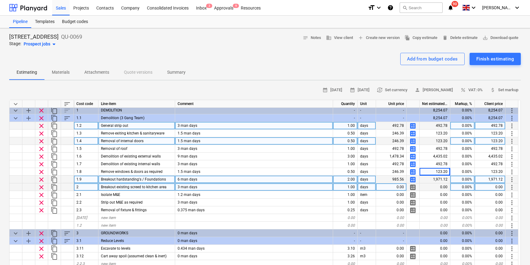
scroll to position [2, 0]
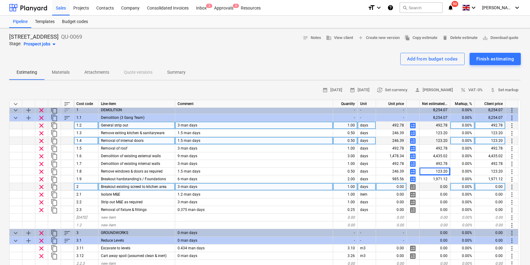
click at [414, 180] on span "calculate" at bounding box center [412, 178] width 7 height 7
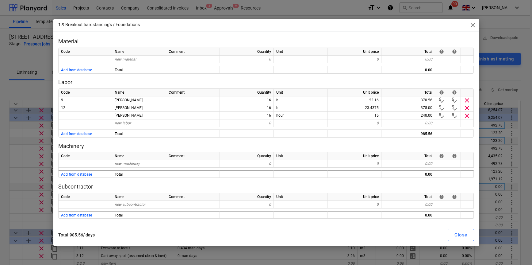
click at [459, 232] on div "Close" at bounding box center [461, 235] width 13 height 8
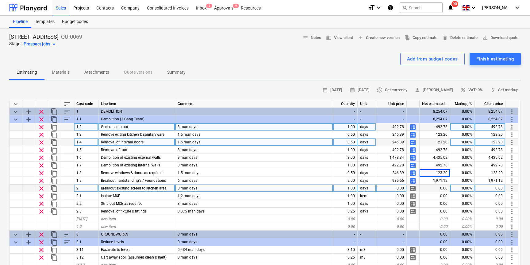
click at [412, 181] on span "calculate" at bounding box center [412, 180] width 7 height 7
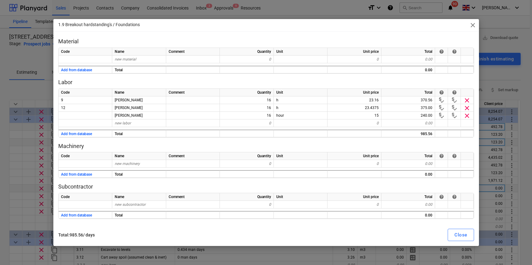
click at [472, 25] on span "close" at bounding box center [472, 24] width 7 height 7
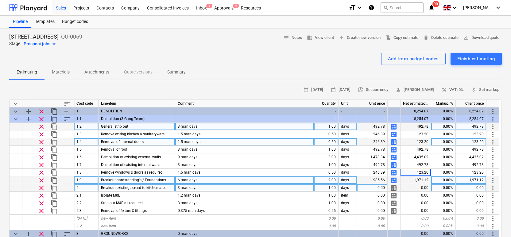
click at [376, 182] on div "985.56" at bounding box center [372, 181] width 31 height 8
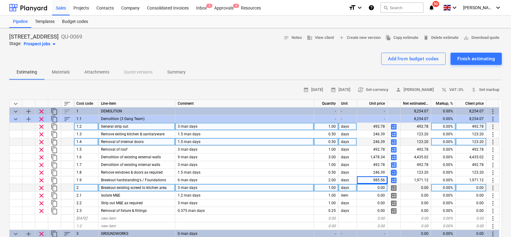
click at [394, 174] on span "calculate" at bounding box center [393, 172] width 7 height 7
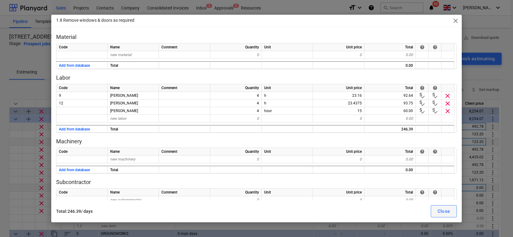
click at [446, 213] on div "Close" at bounding box center [444, 212] width 13 height 8
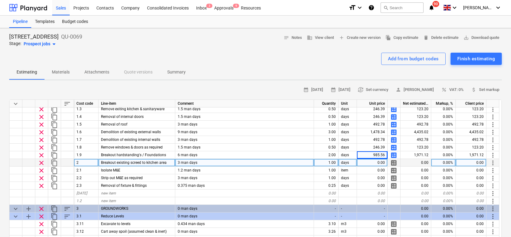
scroll to position [19, 0]
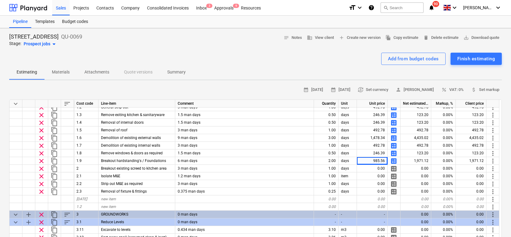
click at [395, 163] on span "calculate" at bounding box center [393, 161] width 7 height 7
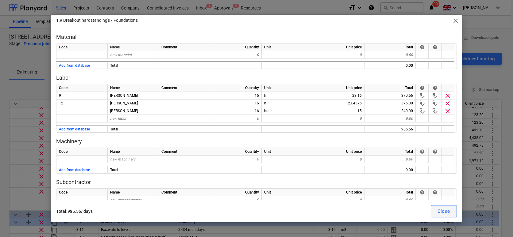
click at [443, 212] on div "Close" at bounding box center [444, 212] width 13 height 8
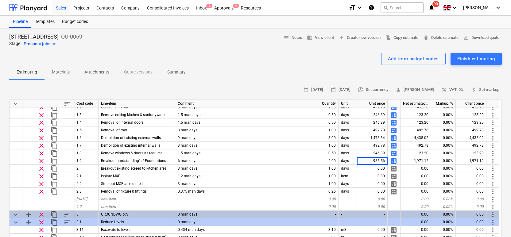
click at [394, 154] on span "calculate" at bounding box center [393, 153] width 7 height 7
type textarea "x"
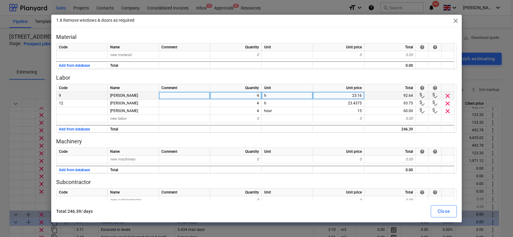
click at [251, 97] on div "4" at bounding box center [236, 96] width 52 height 8
type input "8"
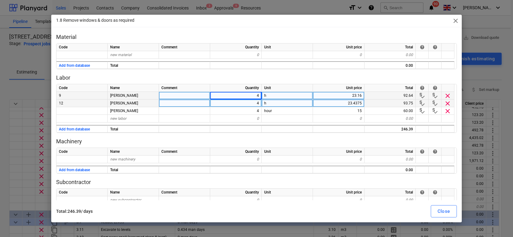
drag, startPoint x: 247, startPoint y: 103, endPoint x: 253, endPoint y: 110, distance: 8.9
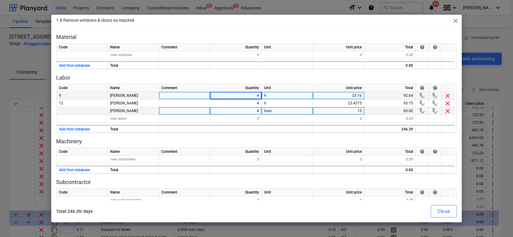
click at [247, 103] on div "4" at bounding box center [236, 104] width 52 height 8
click at [253, 110] on div "4" at bounding box center [236, 111] width 52 height 8
type textarea "x"
click at [253, 110] on input "4" at bounding box center [235, 110] width 51 height 7
type input "8"
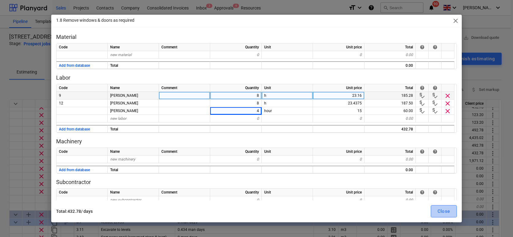
click at [445, 211] on div "Close" at bounding box center [444, 212] width 13 height 8
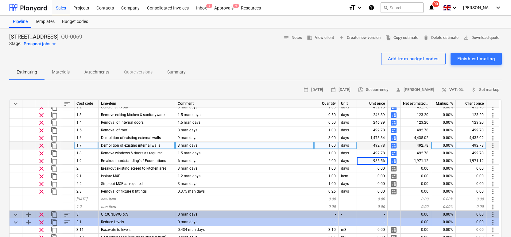
type textarea "x"
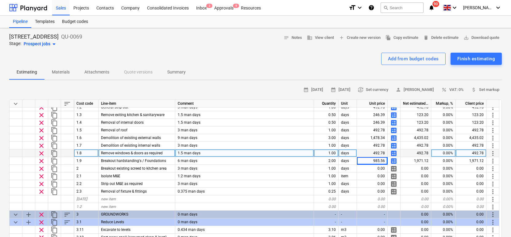
click at [330, 153] on div "1.00" at bounding box center [326, 154] width 25 height 8
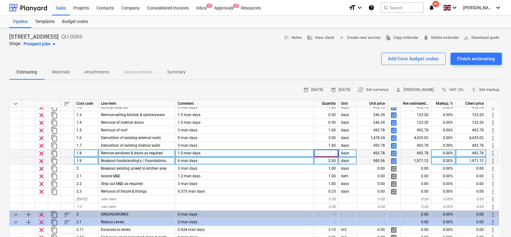
type input ".5"
click at [370, 162] on div "985.56" at bounding box center [372, 161] width 31 height 8
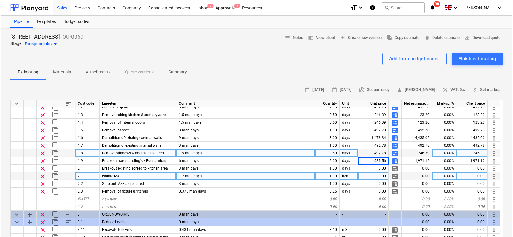
scroll to position [7, 0]
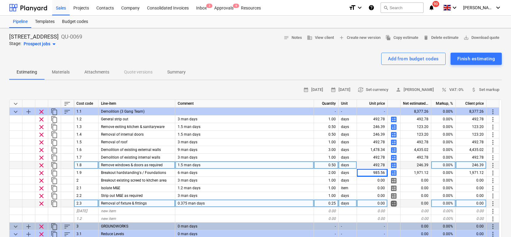
click at [393, 204] on span "calculate" at bounding box center [393, 203] width 7 height 7
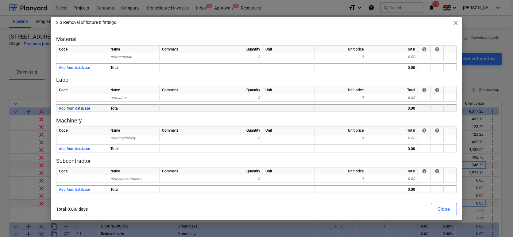
click at [78, 108] on button "Add from database" at bounding box center [74, 109] width 31 height 8
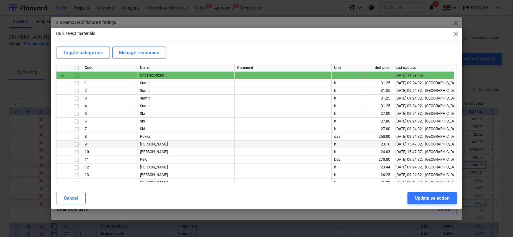
click at [77, 145] on input "checkbox" at bounding box center [76, 144] width 7 height 7
click at [78, 168] on input "checkbox" at bounding box center [76, 167] width 7 height 7
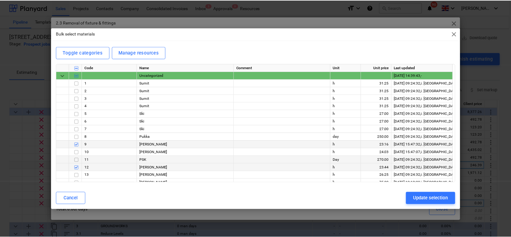
scroll to position [12, 0]
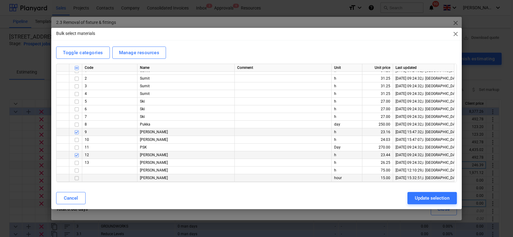
click at [78, 179] on input "checkbox" at bounding box center [76, 178] width 7 height 7
click at [435, 201] on div "Update selection" at bounding box center [432, 199] width 35 height 8
type textarea "x"
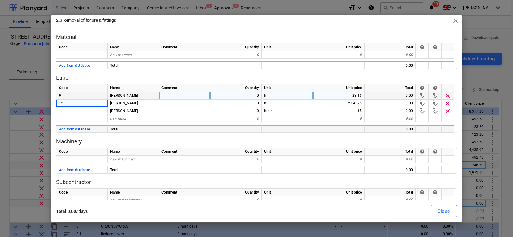
click at [256, 97] on div "0" at bounding box center [236, 96] width 52 height 8
type input "8"
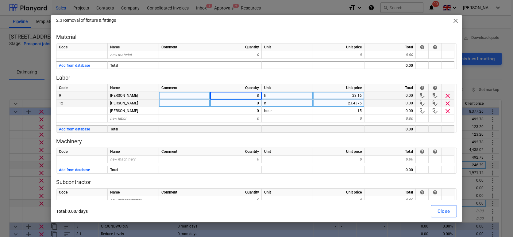
click at [253, 106] on div "0" at bounding box center [236, 104] width 52 height 8
type input "8"
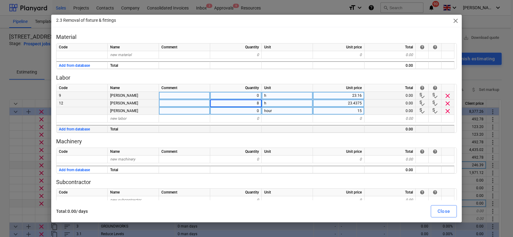
click at [253, 110] on div "0" at bounding box center [236, 111] width 52 height 8
click at [442, 211] on div "Close" at bounding box center [444, 212] width 13 height 8
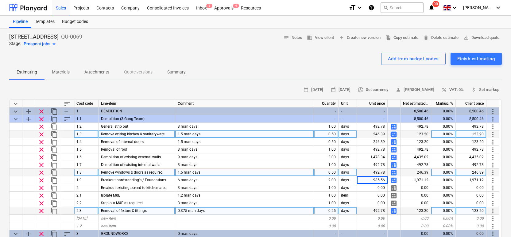
click at [395, 135] on span "calculate" at bounding box center [393, 134] width 7 height 7
type textarea "x"
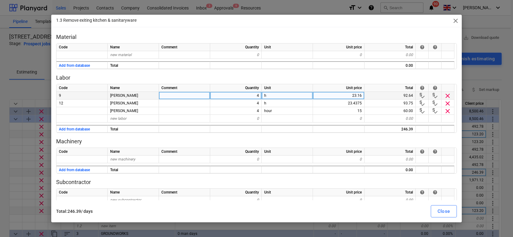
click at [228, 98] on div "4" at bounding box center [236, 96] width 52 height 8
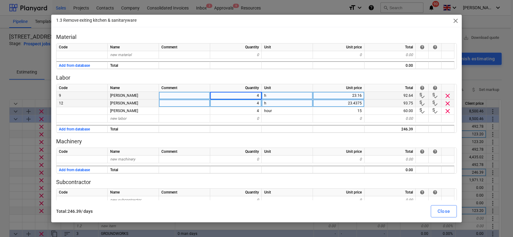
type input "8"
click at [235, 104] on div "4" at bounding box center [236, 104] width 52 height 8
type textarea "x"
type input "8"
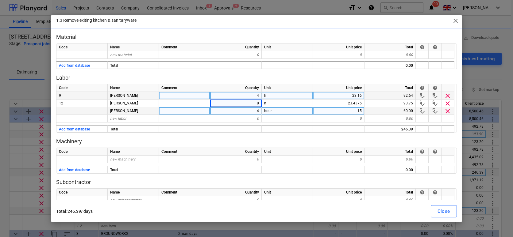
type textarea "x"
click at [242, 111] on div "4" at bounding box center [236, 111] width 52 height 8
type input "8"
click at [453, 214] on button "Close" at bounding box center [444, 212] width 26 height 12
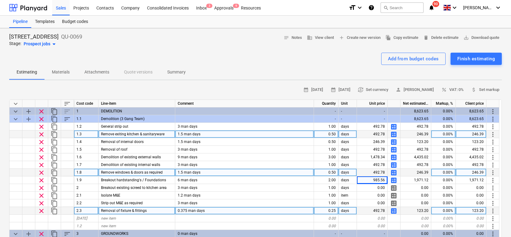
click at [377, 211] on div "492.78" at bounding box center [372, 211] width 31 height 8
click at [328, 210] on div "0.25" at bounding box center [326, 211] width 25 height 8
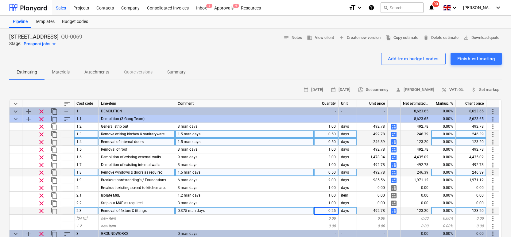
click at [394, 143] on span "calculate" at bounding box center [393, 142] width 7 height 7
type textarea "x"
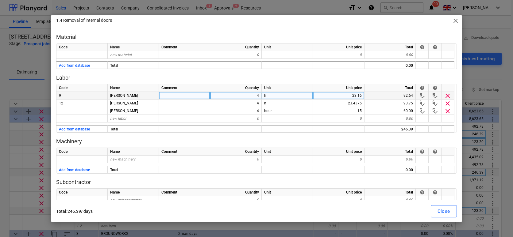
click at [241, 97] on div "4" at bounding box center [236, 96] width 52 height 8
type input "8"
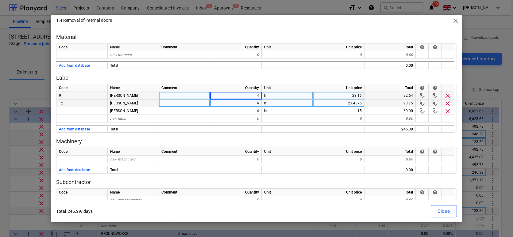
click at [241, 105] on div "4" at bounding box center [236, 104] width 52 height 8
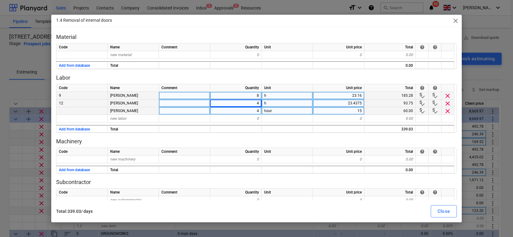
click at [242, 111] on div "4" at bounding box center [236, 111] width 52 height 8
click at [446, 211] on div "Close" at bounding box center [444, 212] width 13 height 8
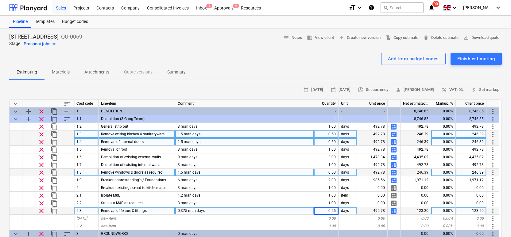
type textarea "x"
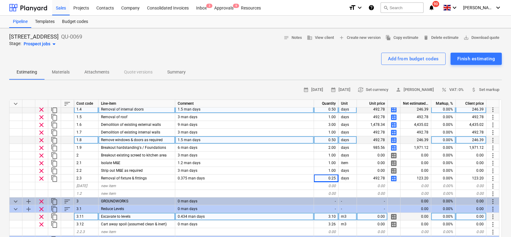
scroll to position [17, 0]
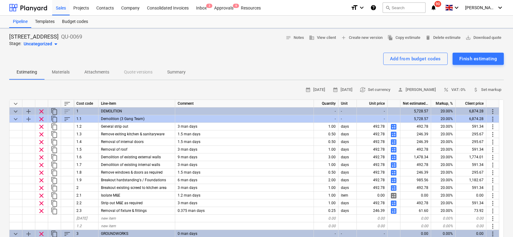
type textarea "x"
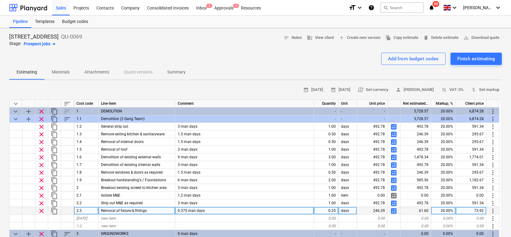
click at [335, 210] on div "0.25" at bounding box center [326, 211] width 25 height 8
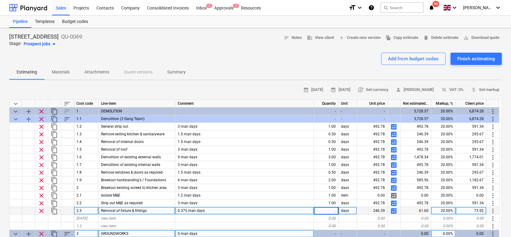
type input ".5"
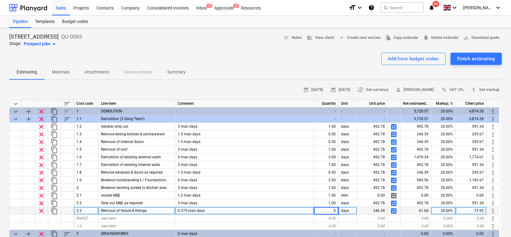
click at [372, 211] on div "246.39" at bounding box center [372, 211] width 31 height 8
click at [394, 211] on span "calculate" at bounding box center [393, 211] width 7 height 7
type textarea "x"
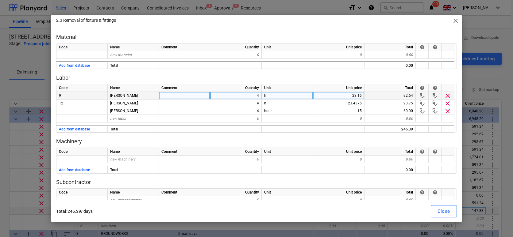
click at [245, 95] on div "4" at bounding box center [236, 96] width 52 height 8
type input "8"
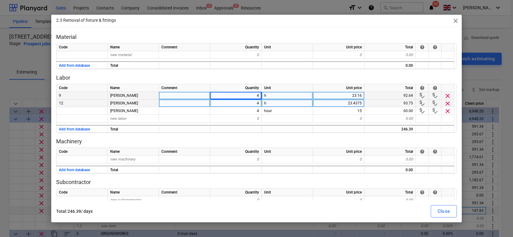
click at [249, 100] on div "4" at bounding box center [236, 104] width 52 height 8
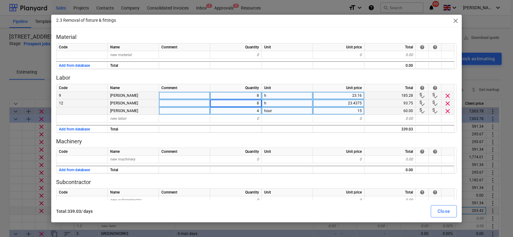
click at [249, 112] on div "4" at bounding box center [236, 111] width 52 height 8
type textarea "x"
type input "8"
drag, startPoint x: 447, startPoint y: 218, endPoint x: 447, endPoint y: 214, distance: 3.7
click at [447, 218] on button "Close" at bounding box center [444, 212] width 26 height 12
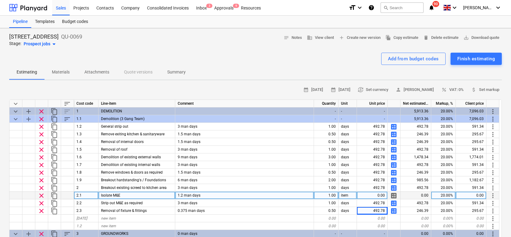
click at [392, 196] on span "calculate" at bounding box center [393, 195] width 7 height 7
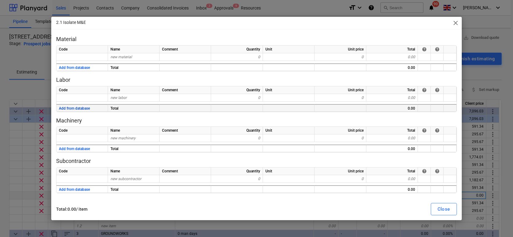
click at [75, 107] on button "Add from database" at bounding box center [74, 109] width 31 height 8
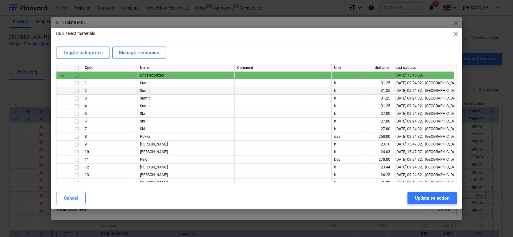
scroll to position [12, 0]
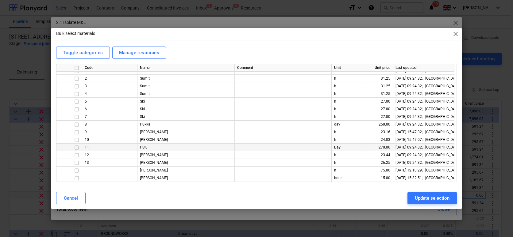
click at [76, 149] on input "checkbox" at bounding box center [76, 147] width 7 height 7
click at [428, 195] on div "Update selection" at bounding box center [432, 199] width 35 height 8
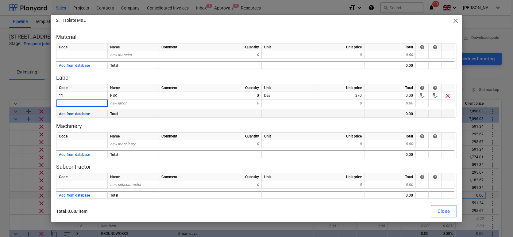
click at [78, 114] on button "Add from database" at bounding box center [74, 114] width 31 height 8
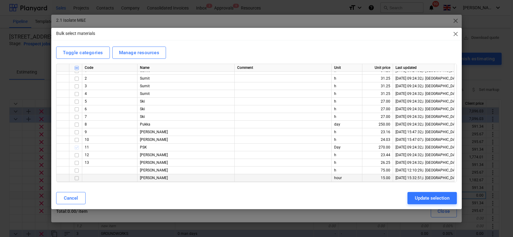
scroll to position [0, 0]
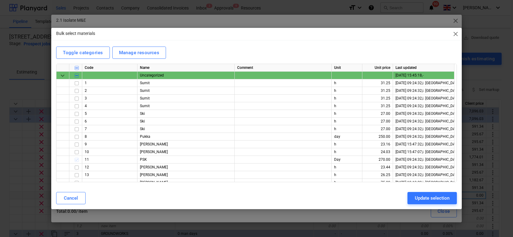
click at [454, 36] on span "close" at bounding box center [455, 33] width 7 height 7
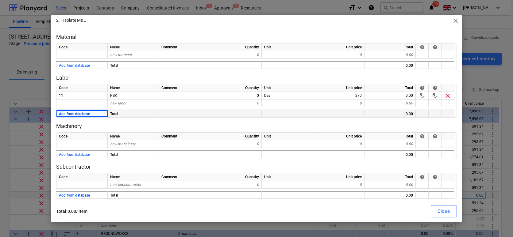
click at [76, 113] on button "Add from database" at bounding box center [74, 114] width 31 height 8
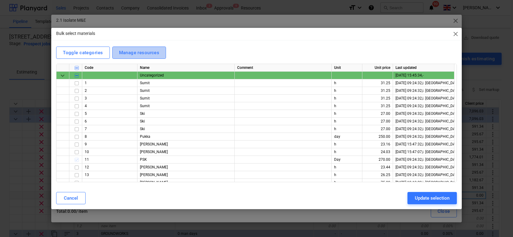
click at [130, 53] on div "Manage resources" at bounding box center [139, 53] width 40 height 8
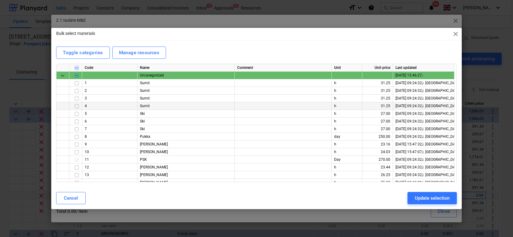
scroll to position [20, 0]
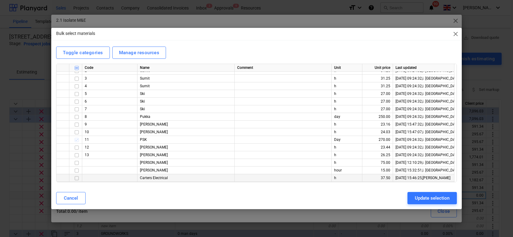
click at [77, 179] on input "checkbox" at bounding box center [76, 178] width 7 height 7
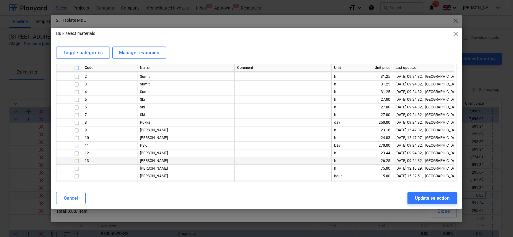
scroll to position [14, 0]
click at [434, 198] on div "Update selection" at bounding box center [432, 199] width 35 height 8
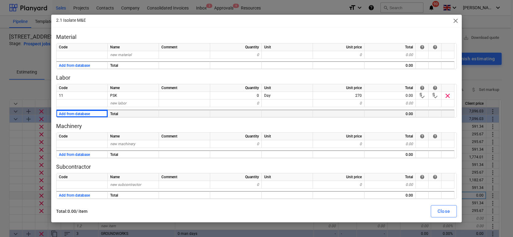
type textarea "x"
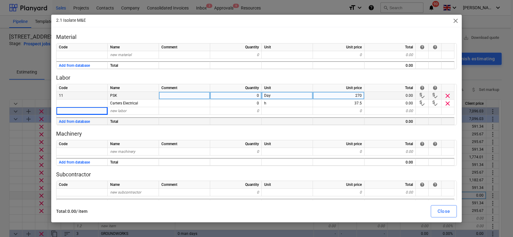
click at [254, 96] on div "0" at bounding box center [236, 96] width 52 height 8
click at [269, 94] on div "Day" at bounding box center [287, 96] width 51 height 8
type input "5"
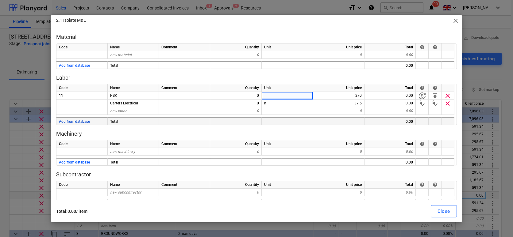
click at [72, 123] on button "Add from database" at bounding box center [74, 122] width 31 height 8
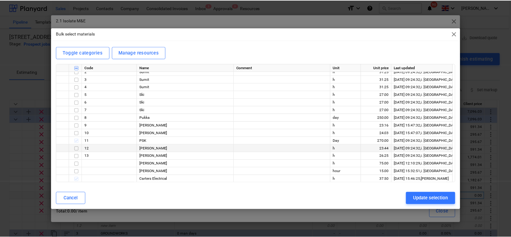
scroll to position [20, 0]
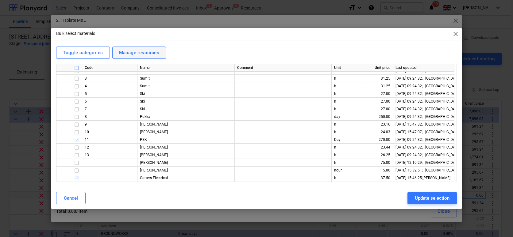
click at [127, 52] on div "Manage resources" at bounding box center [139, 53] width 40 height 8
click at [436, 200] on div "Update selection" at bounding box center [432, 199] width 35 height 8
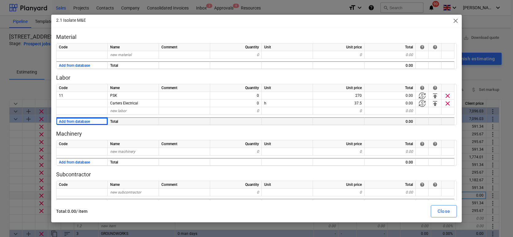
type textarea "x"
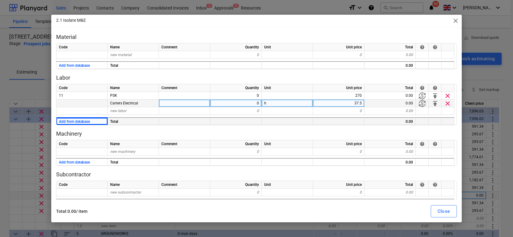
click at [280, 105] on div "h" at bounding box center [287, 104] width 51 height 8
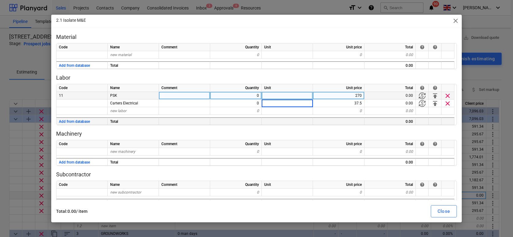
click at [253, 98] on div "0" at bounding box center [236, 96] width 52 height 8
type textarea "x"
type input "1"
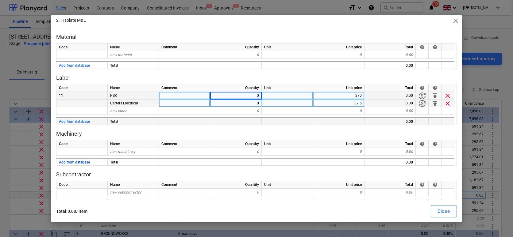
click at [249, 103] on div "0" at bounding box center [236, 104] width 52 height 8
click at [252, 95] on div "0" at bounding box center [236, 96] width 52 height 8
click at [254, 103] on div "1" at bounding box center [236, 104] width 52 height 8
click at [284, 115] on div "Code Name Comment Quantity Unit Unit price Total help help 11 PSK 1 270 270.00 …" at bounding box center [256, 104] width 401 height 41
click at [403, 101] on div "37.50" at bounding box center [389, 104] width 51 height 8
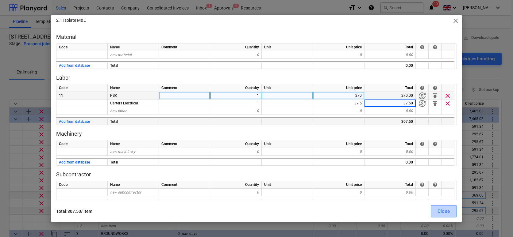
click at [445, 211] on div "Close" at bounding box center [444, 212] width 13 height 8
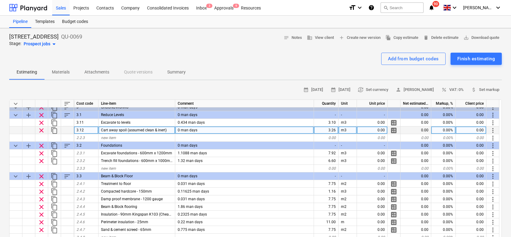
scroll to position [130, 0]
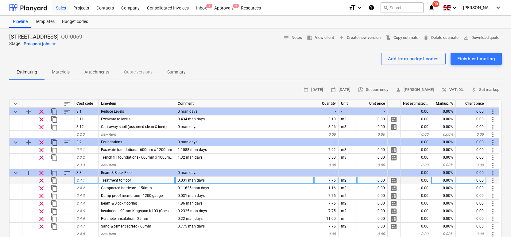
click at [331, 180] on div "7.75" at bounding box center [326, 181] width 25 height 8
click at [377, 181] on div "0.00" at bounding box center [372, 181] width 31 height 8
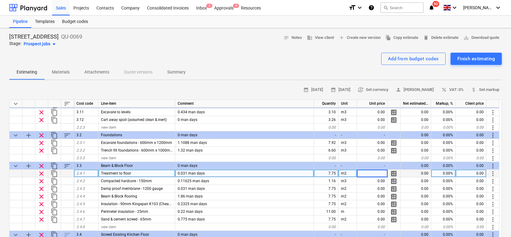
scroll to position [144, 0]
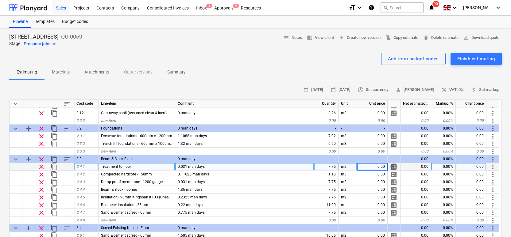
click at [394, 168] on span "calculate" at bounding box center [393, 167] width 7 height 7
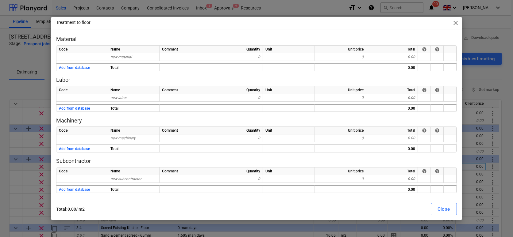
click at [456, 21] on span "close" at bounding box center [455, 22] width 7 height 7
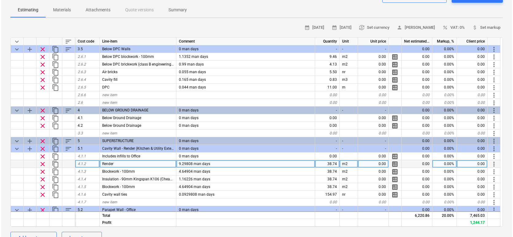
scroll to position [286, 0]
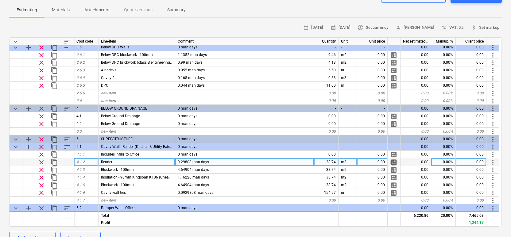
click at [393, 163] on span "calculate" at bounding box center [393, 162] width 7 height 7
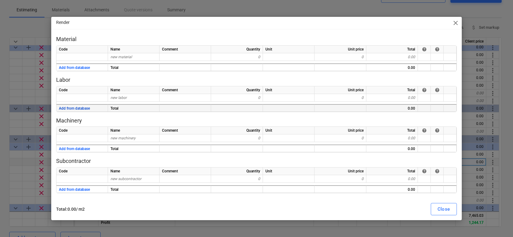
click at [74, 109] on button "Add from database" at bounding box center [74, 109] width 31 height 8
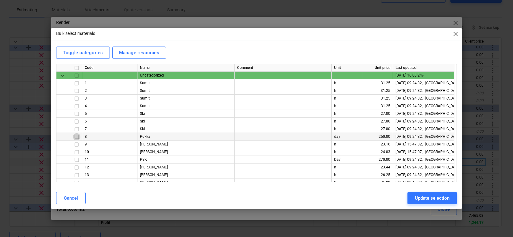
click at [75, 136] on input "checkbox" at bounding box center [76, 136] width 7 height 7
click at [429, 202] on div "Update selection" at bounding box center [432, 199] width 35 height 8
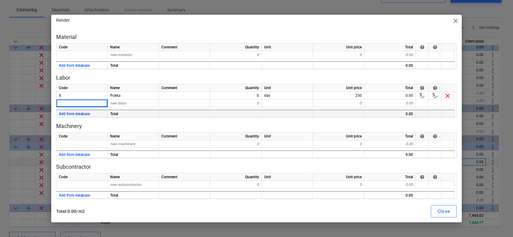
click at [77, 113] on button "Add from database" at bounding box center [74, 114] width 31 height 8
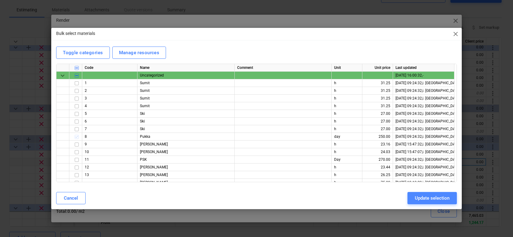
click at [438, 198] on div "Update selection" at bounding box center [432, 199] width 35 height 8
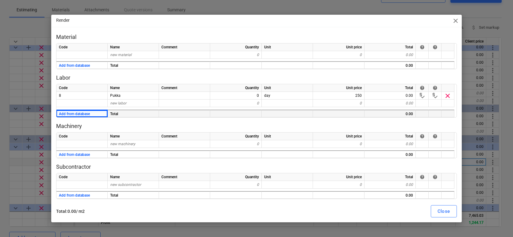
click at [455, 20] on span "close" at bounding box center [455, 20] width 7 height 7
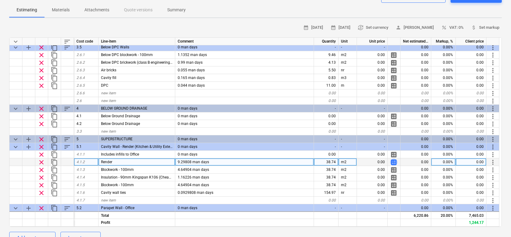
click at [393, 164] on span "calculate" at bounding box center [393, 162] width 7 height 7
type textarea "x"
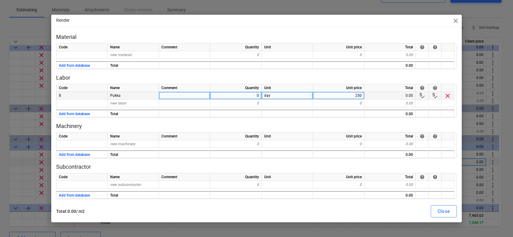
click at [247, 95] on div "0" at bounding box center [236, 96] width 52 height 8
type input "9.5"
click at [449, 212] on div "Close" at bounding box center [444, 212] width 13 height 8
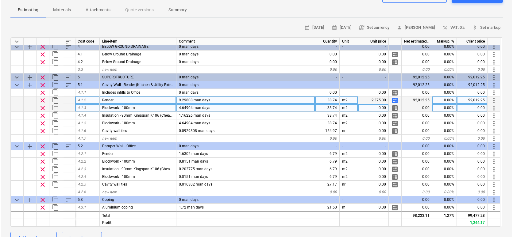
scroll to position [353, 0]
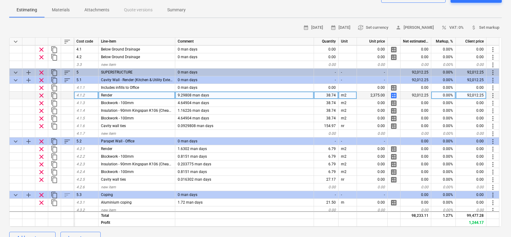
click at [395, 97] on span "calculate" at bounding box center [393, 95] width 7 height 7
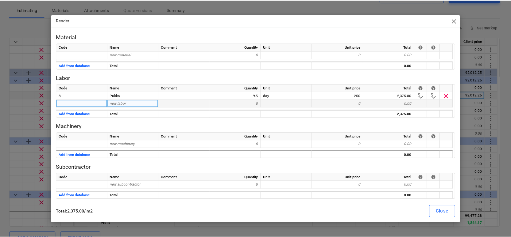
scroll to position [4, 0]
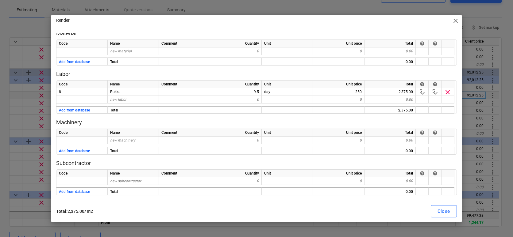
click at [444, 212] on div "Close" at bounding box center [444, 212] width 13 height 8
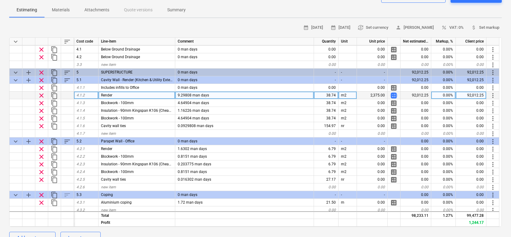
click at [395, 94] on span "calculate" at bounding box center [393, 95] width 7 height 7
type textarea "x"
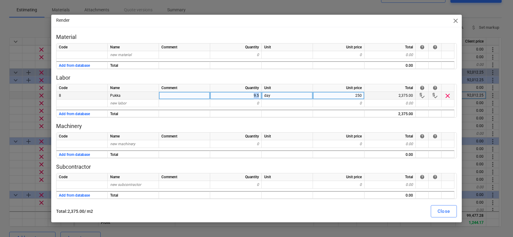
click at [246, 94] on div "9.5" at bounding box center [236, 96] width 52 height 8
type input "4.3"
click at [440, 212] on div "Close" at bounding box center [444, 212] width 13 height 8
type textarea "x"
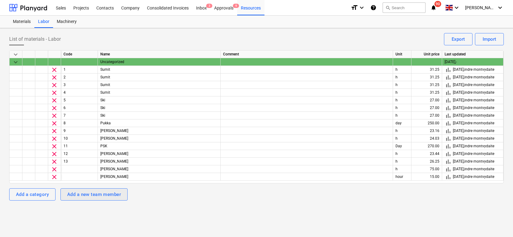
click at [101, 199] on div "Add a new team member" at bounding box center [94, 195] width 54 height 8
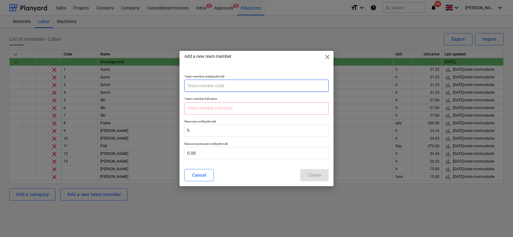
click at [211, 86] on input "text" at bounding box center [256, 86] width 144 height 12
click at [216, 110] on input "text" at bounding box center [256, 108] width 144 height 12
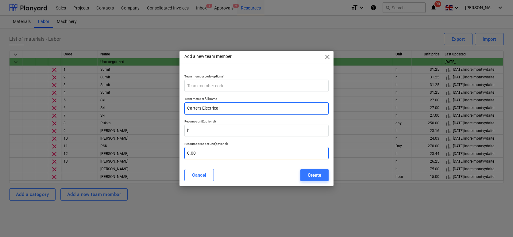
type input "Carters Electrical"
click at [190, 155] on input "text" at bounding box center [256, 153] width 144 height 12
click at [215, 153] on input "text" at bounding box center [256, 153] width 144 height 12
type input "4"
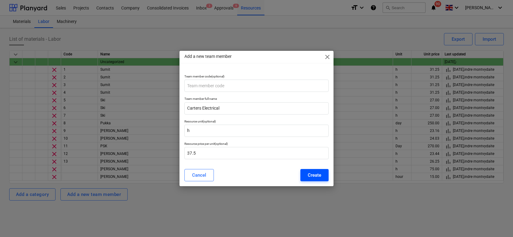
type input "37.50"
click at [321, 176] on button "Create" at bounding box center [314, 175] width 28 height 12
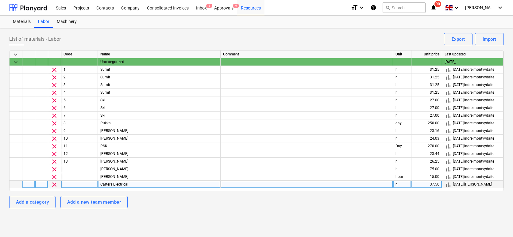
click at [404, 186] on div "h" at bounding box center [402, 185] width 18 height 8
type input "day"
click at [441, 184] on div "37.50" at bounding box center [426, 185] width 31 height 8
click at [424, 184] on div "37.50" at bounding box center [426, 185] width 31 height 8
type input "300"
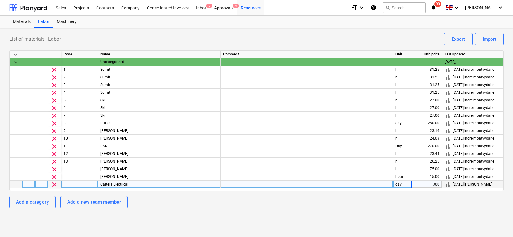
click at [410, 214] on div "List of materials - Labor Import Export keyboard_arrow_down Code Name Comment U…" at bounding box center [256, 132] width 513 height 209
click at [88, 204] on div "Add a new team member" at bounding box center [94, 203] width 54 height 8
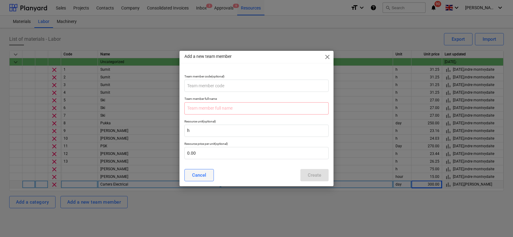
click at [200, 178] on div "Cancel" at bounding box center [199, 176] width 14 height 8
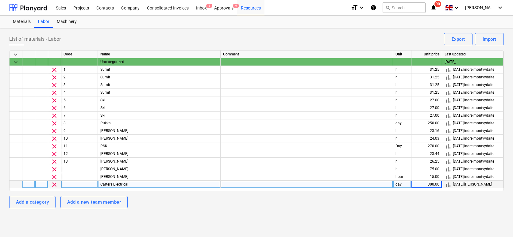
click at [398, 208] on div "keyboard_arrow_down Code Name Comment Unit Unit price Last updated keyboard_arr…" at bounding box center [256, 129] width 495 height 158
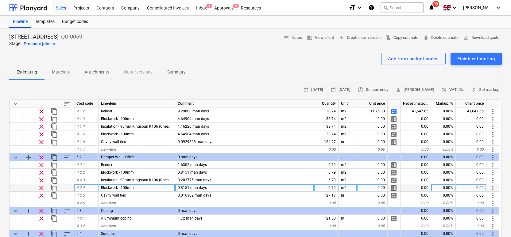
scroll to position [366, 0]
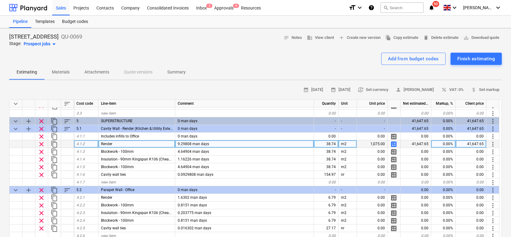
click at [392, 145] on span "calculate" at bounding box center [393, 144] width 7 height 7
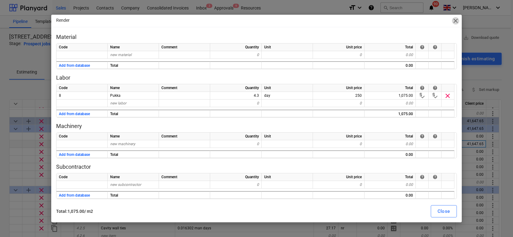
click at [453, 21] on span "close" at bounding box center [455, 20] width 7 height 7
type textarea "x"
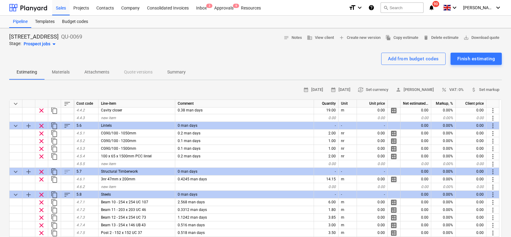
scroll to position [536, 0]
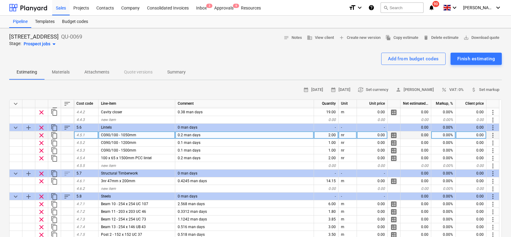
click at [117, 137] on span "CG90/100 - 1050mm" at bounding box center [118, 135] width 35 height 4
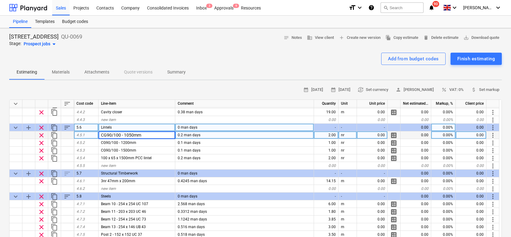
click at [131, 128] on div "Lintels" at bounding box center [136, 128] width 77 height 8
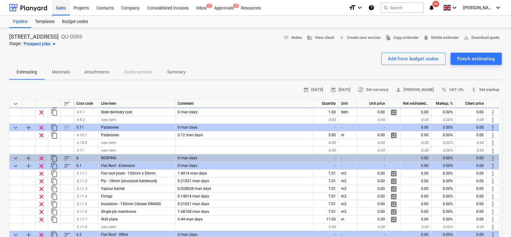
scroll to position [775, 0]
